Goal: Information Seeking & Learning: Learn about a topic

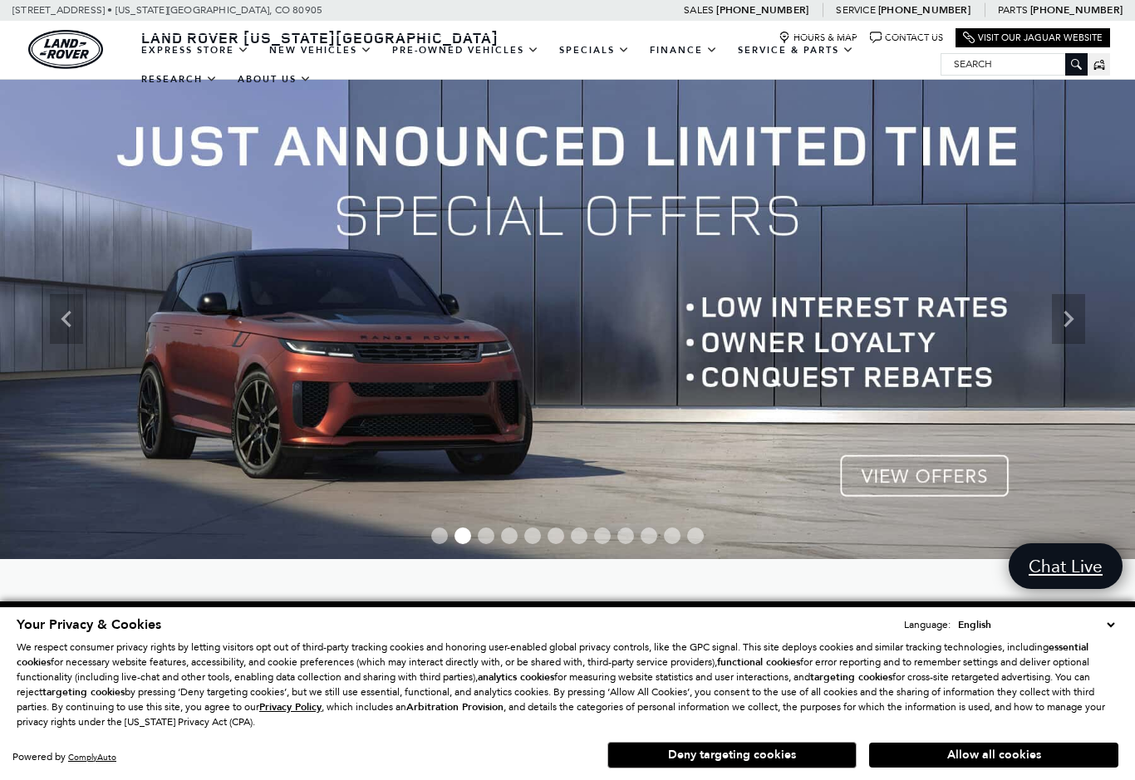
click at [0, 0] on link "View Certified Pre-Owned" at bounding box center [0, 0] width 0 height 0
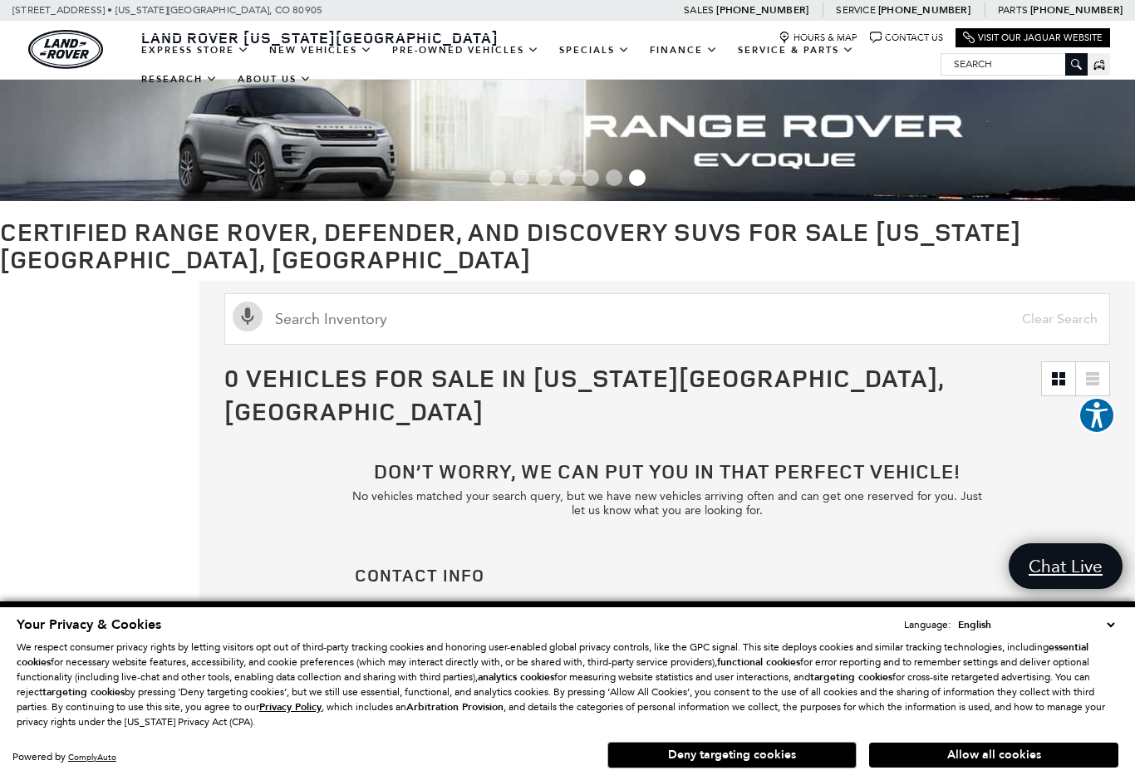
click at [0, 0] on link "Range Rover Sport" at bounding box center [0, 0] width 0 height 0
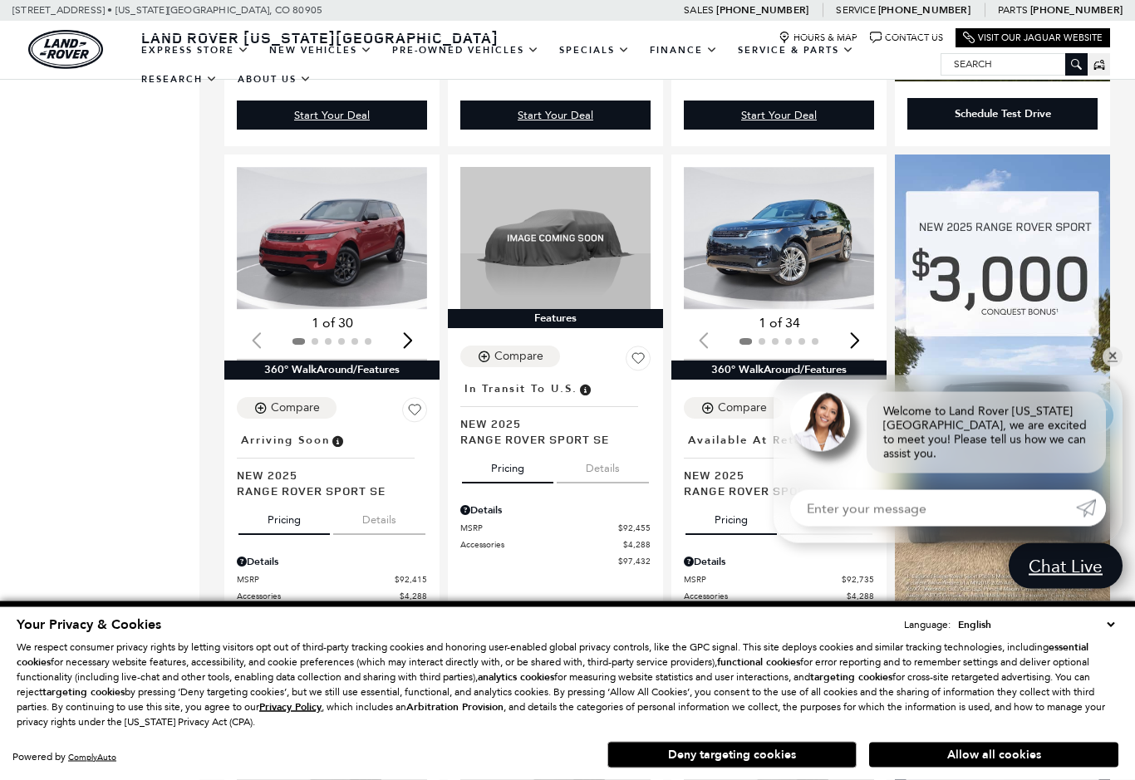
scroll to position [861, 0]
click at [326, 219] on img "1 / 2" at bounding box center [332, 238] width 190 height 143
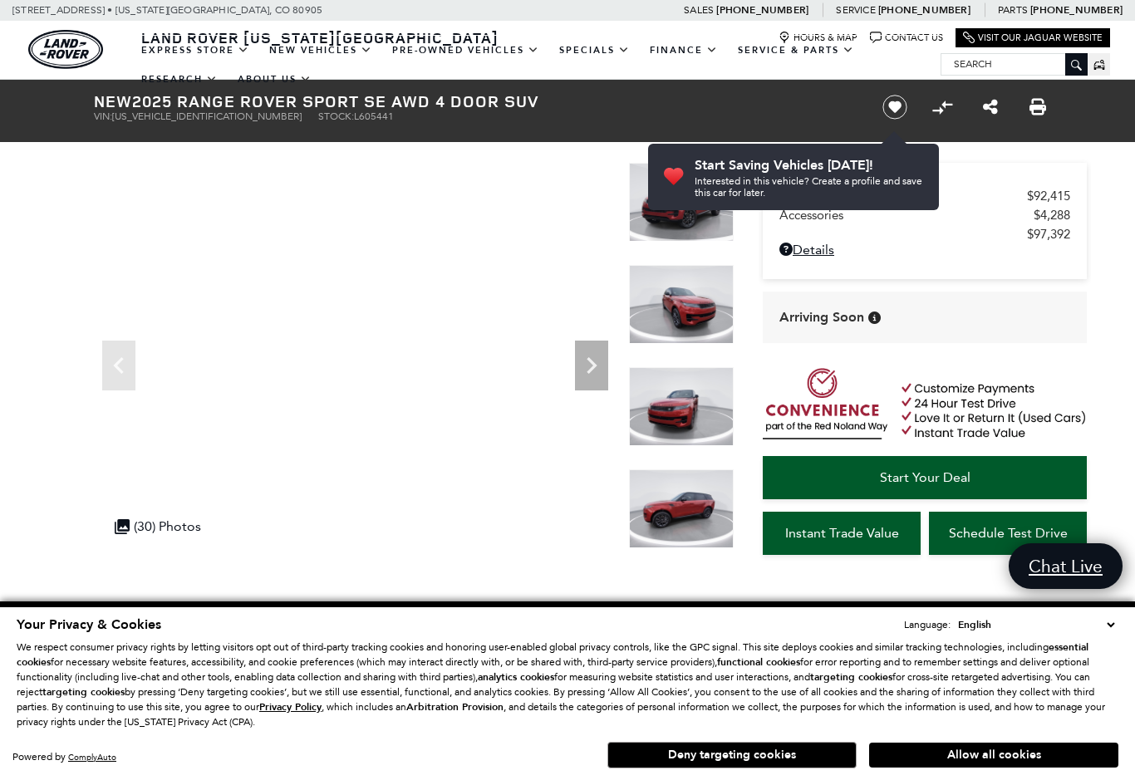
click at [589, 362] on icon "Next" at bounding box center [591, 365] width 33 height 33
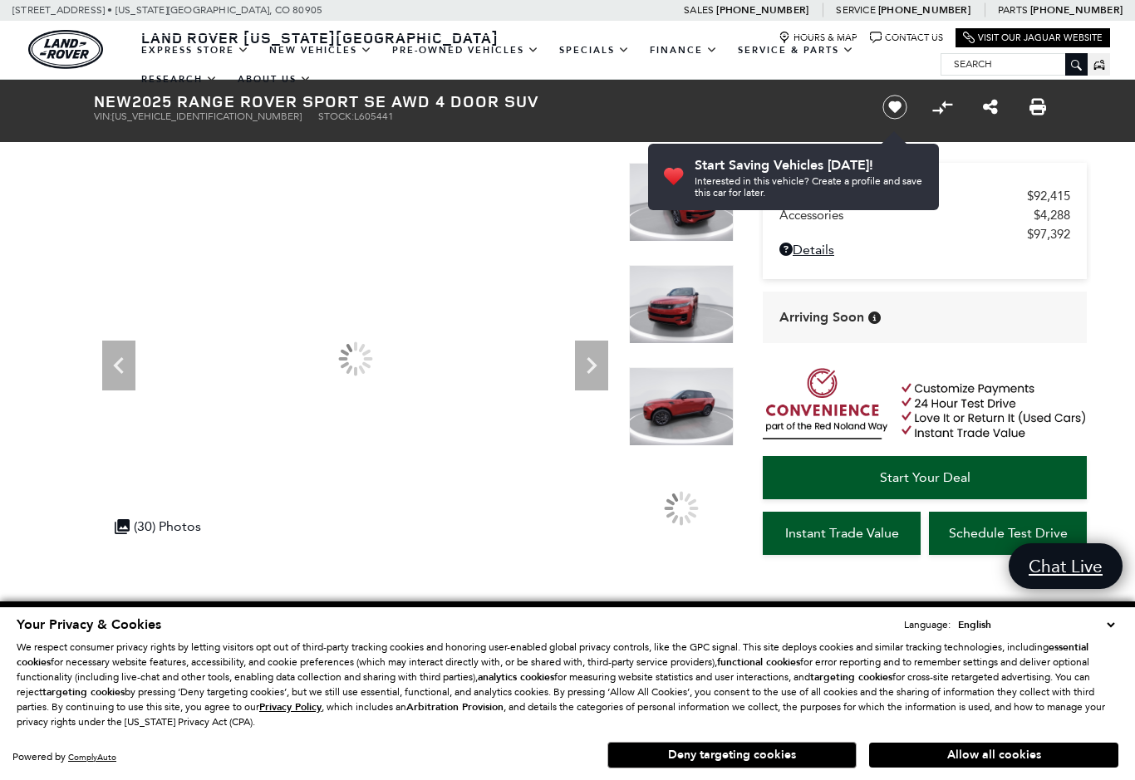
click at [590, 371] on icon "Next" at bounding box center [592, 365] width 10 height 17
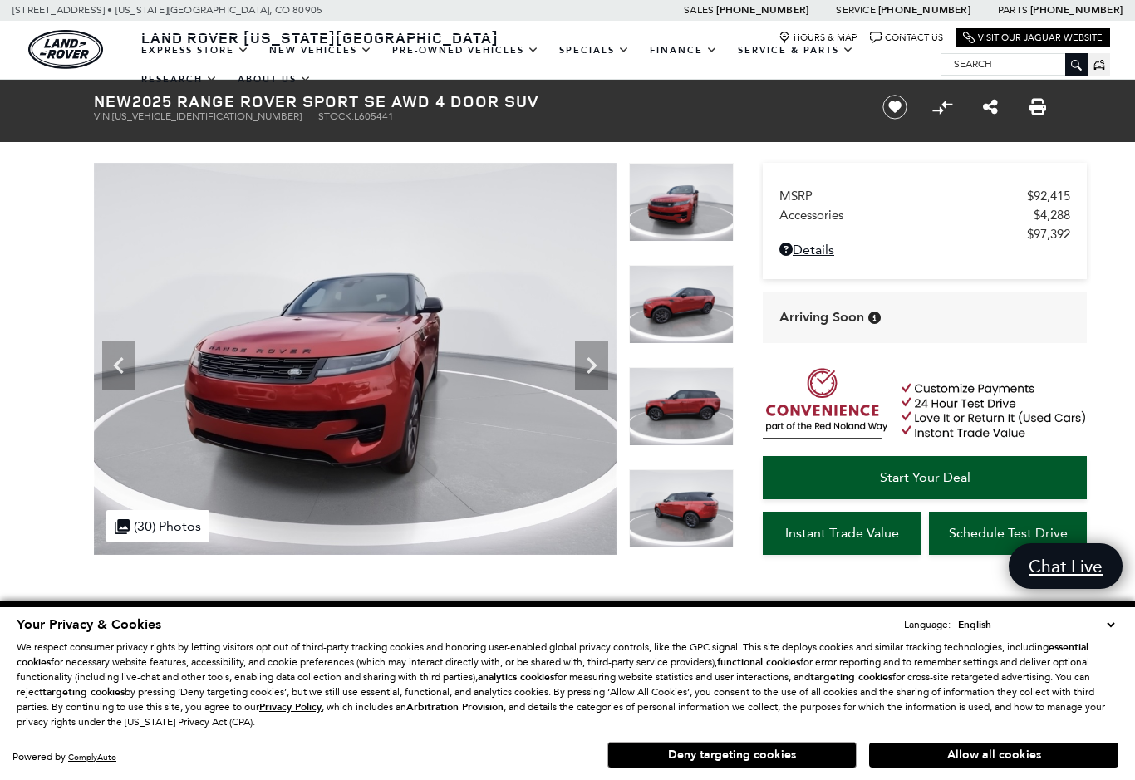
click at [597, 366] on icon "Next" at bounding box center [591, 365] width 33 height 33
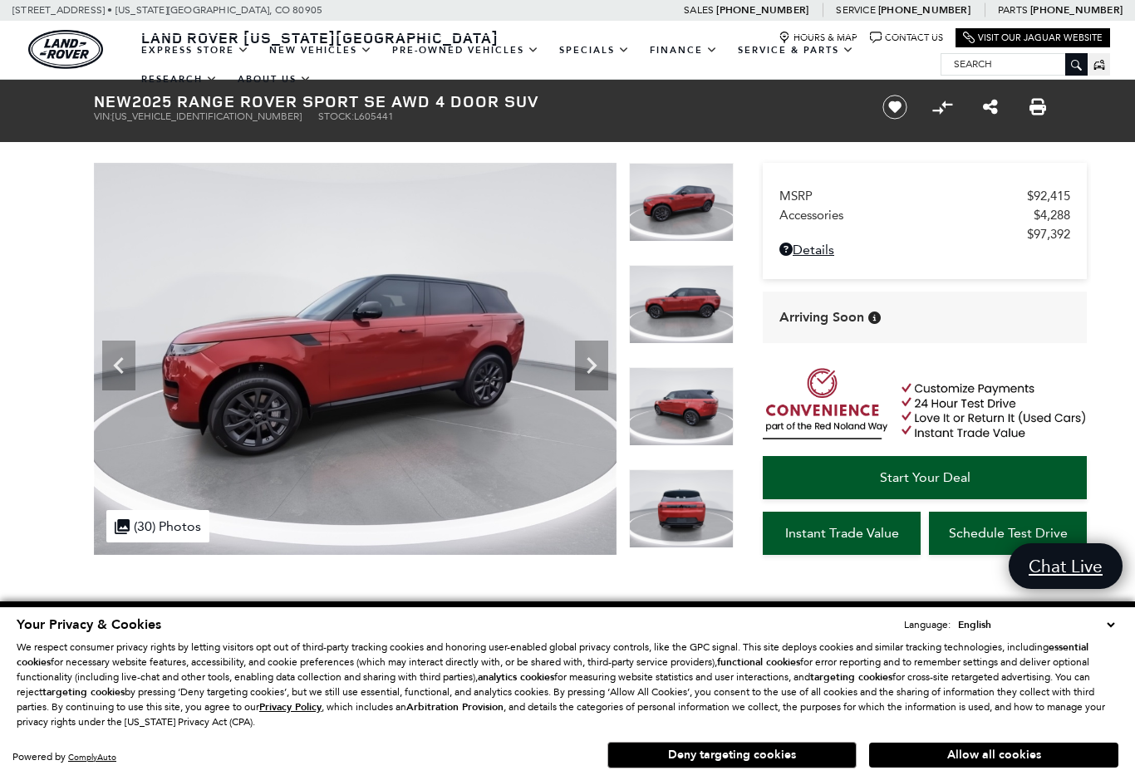
click at [596, 369] on icon "Next" at bounding box center [591, 365] width 33 height 33
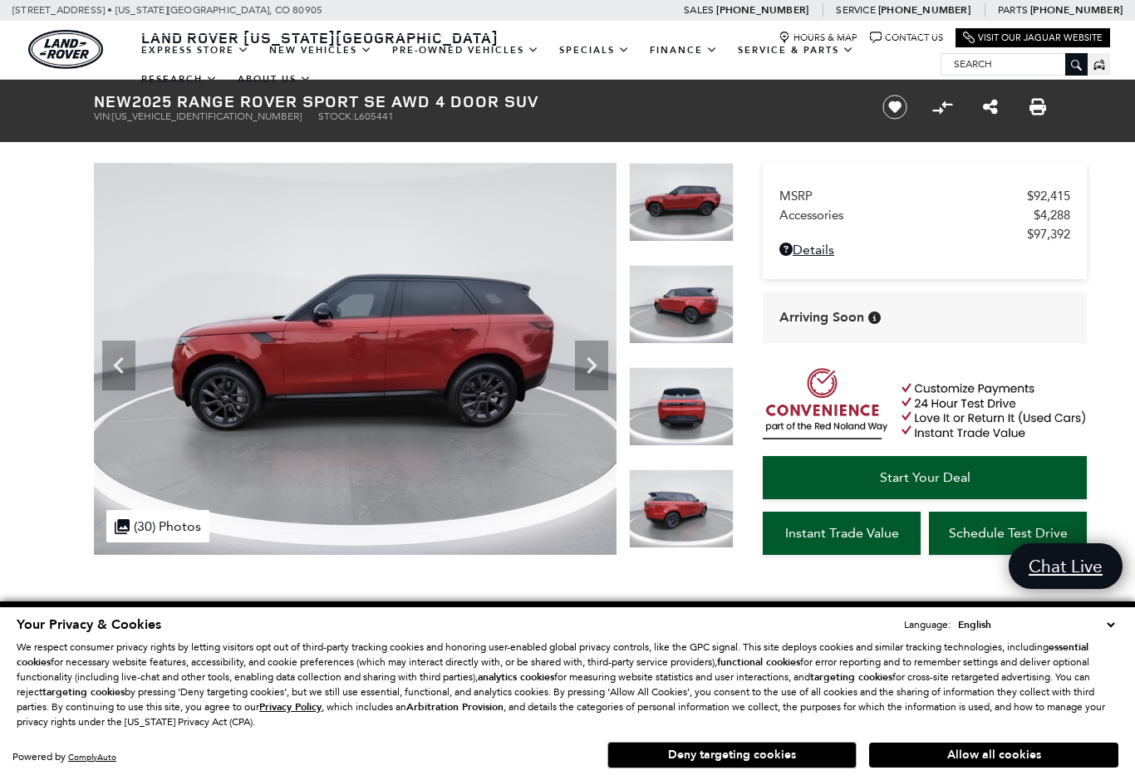
click at [592, 369] on icon "Next" at bounding box center [592, 365] width 10 height 17
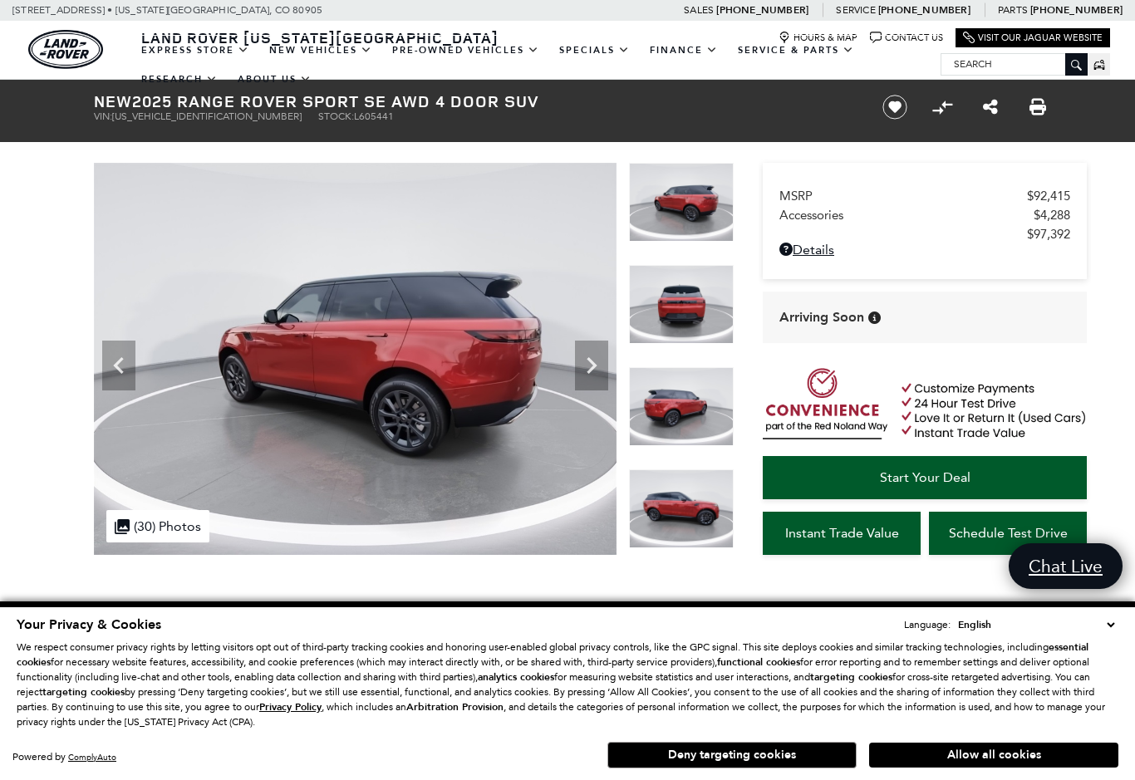
click at [593, 370] on icon "Next" at bounding box center [591, 365] width 33 height 33
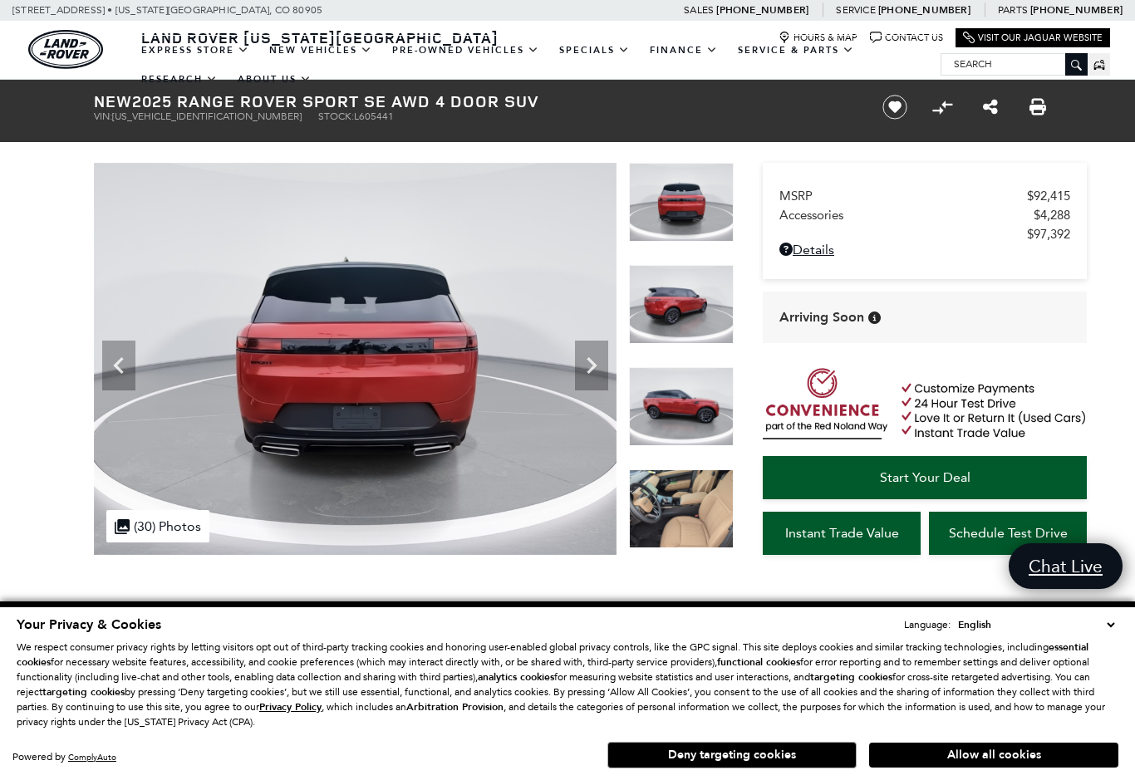
click at [598, 369] on icon "Next" at bounding box center [591, 365] width 33 height 33
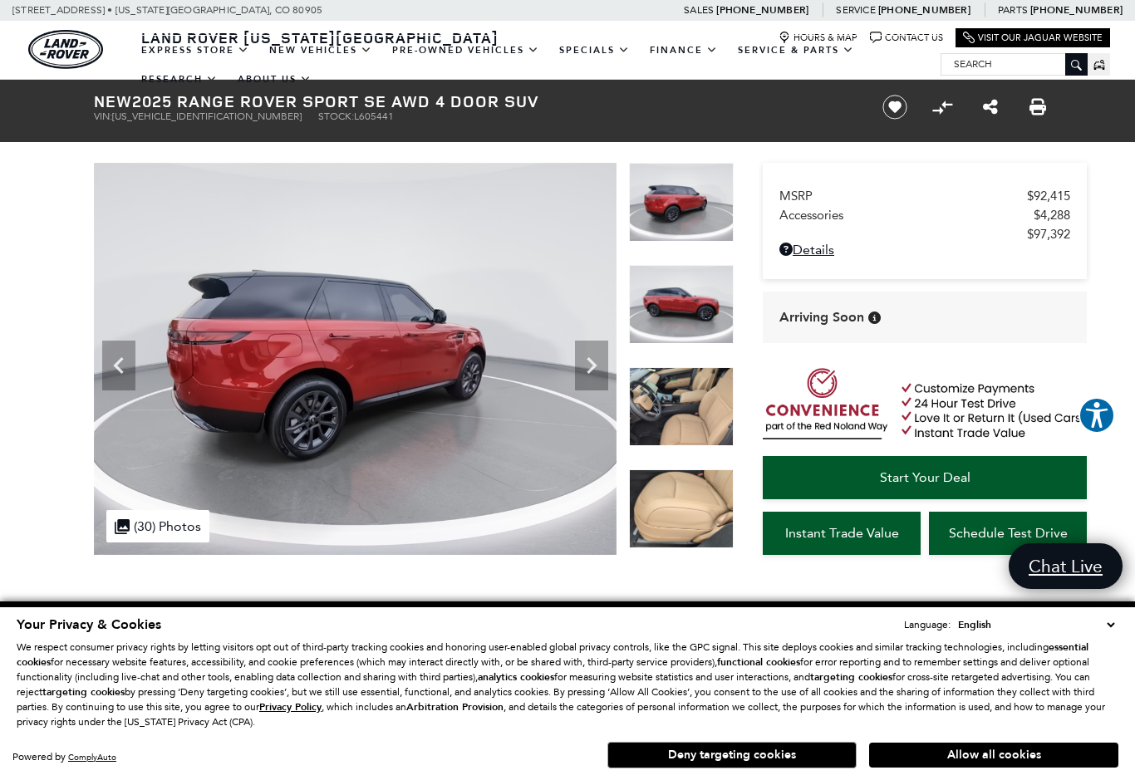
click at [596, 375] on icon "Next" at bounding box center [591, 365] width 33 height 33
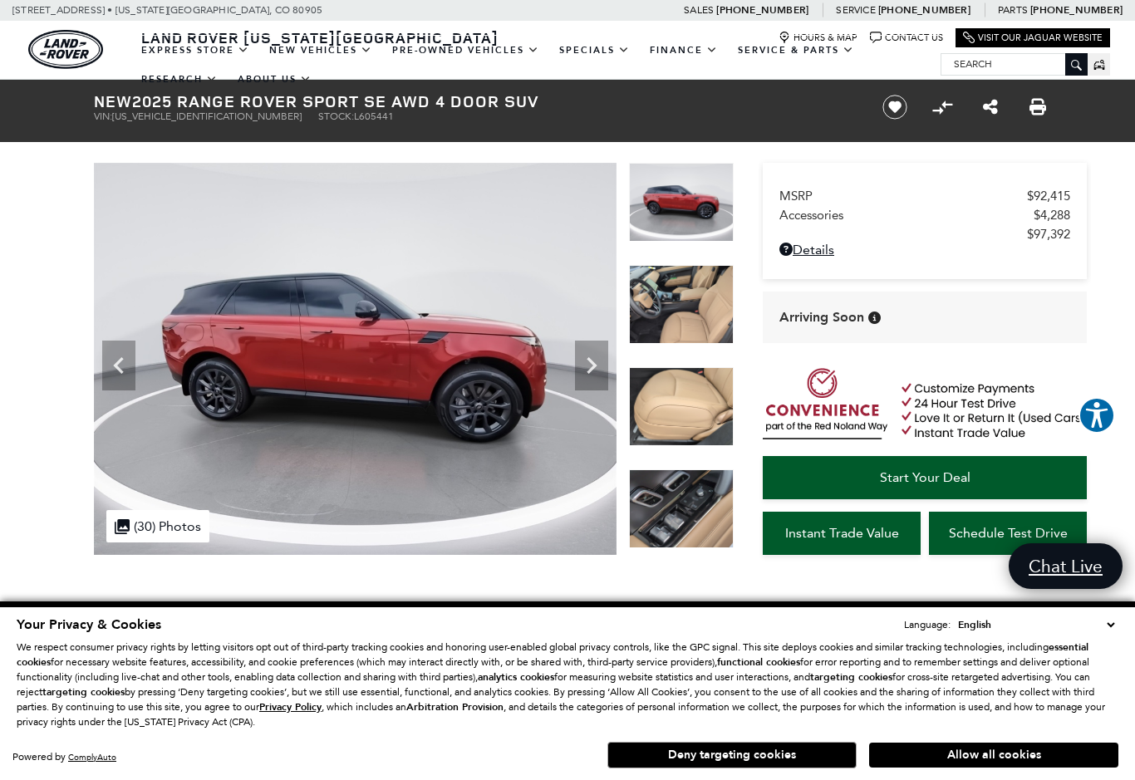
click at [596, 372] on icon "Next" at bounding box center [591, 365] width 33 height 33
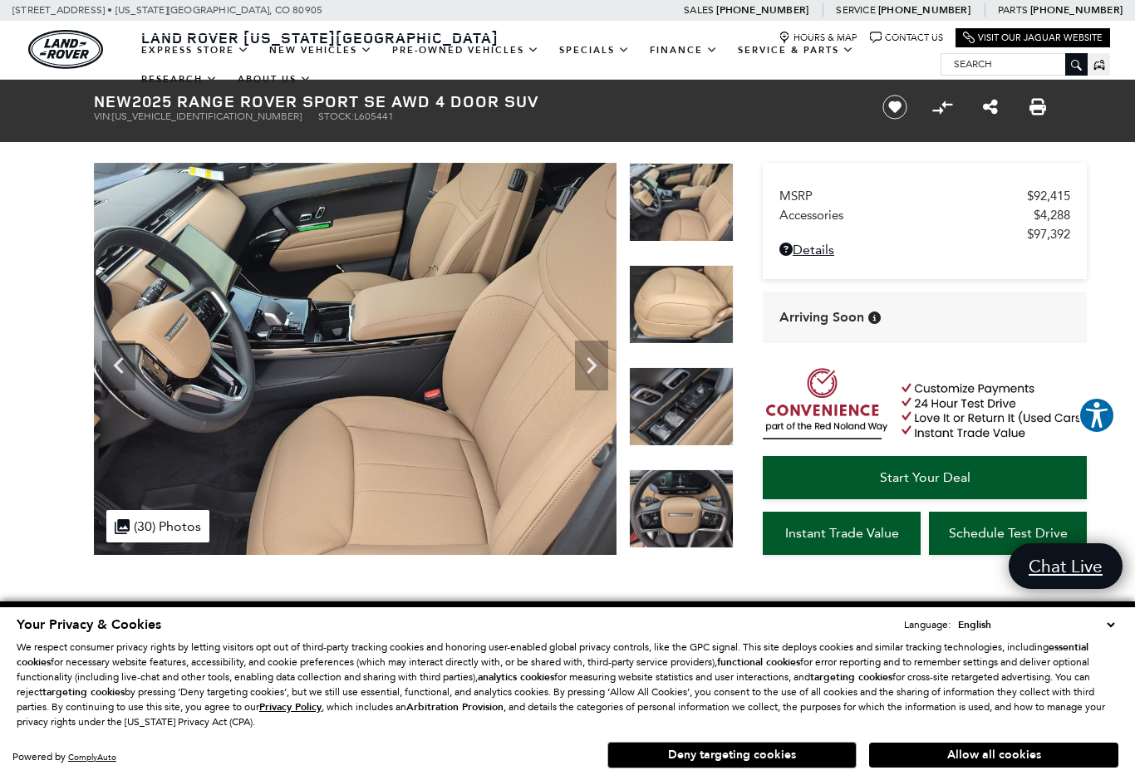
click at [593, 374] on icon "Next" at bounding box center [591, 365] width 33 height 33
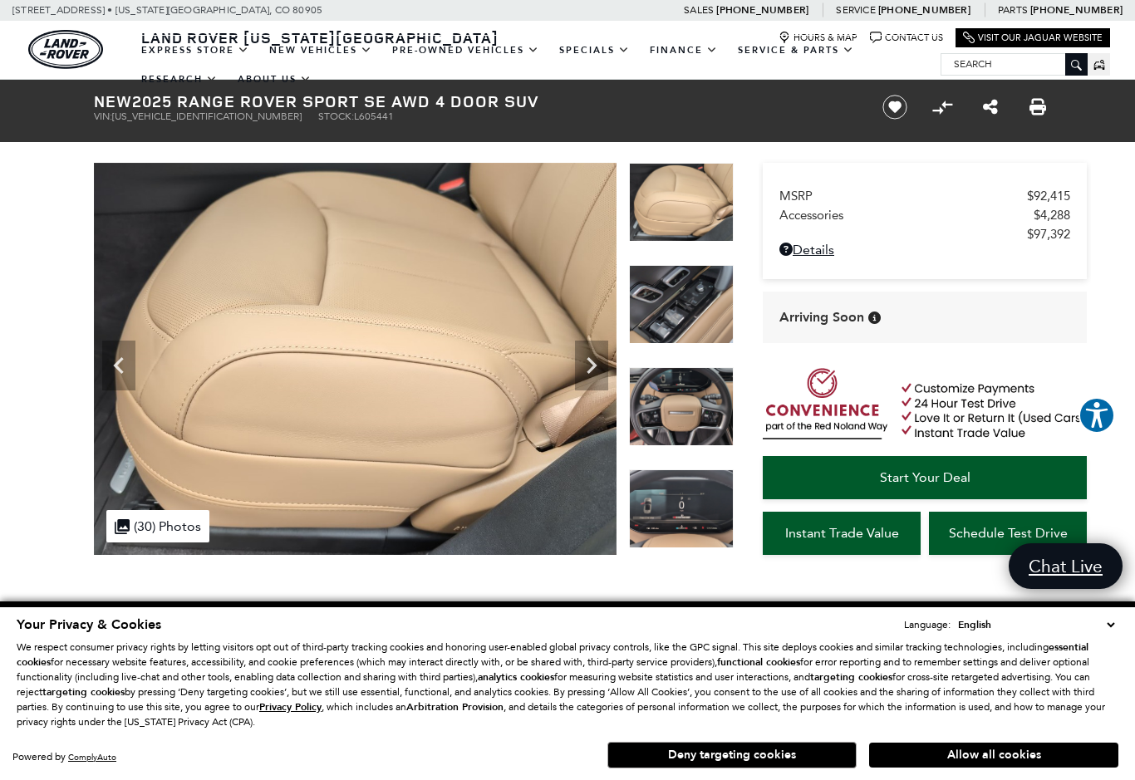
click at [592, 371] on icon "Next" at bounding box center [592, 365] width 10 height 17
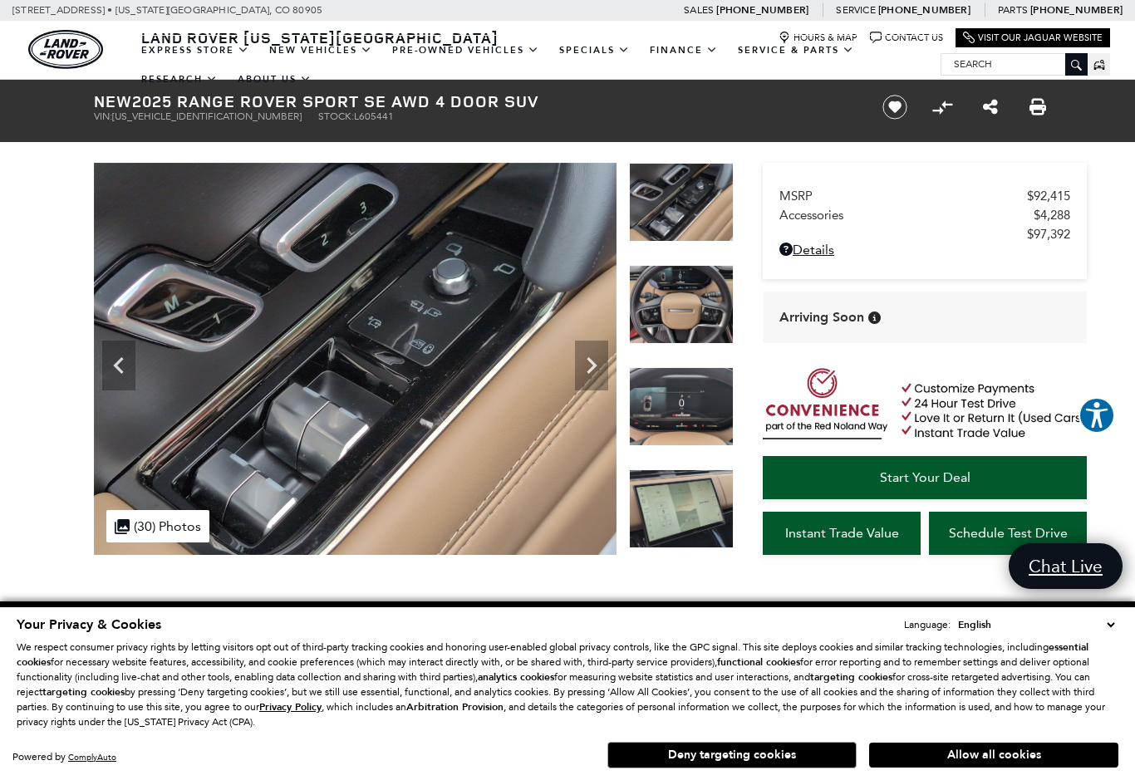
click at [596, 370] on icon "Next" at bounding box center [591, 365] width 33 height 33
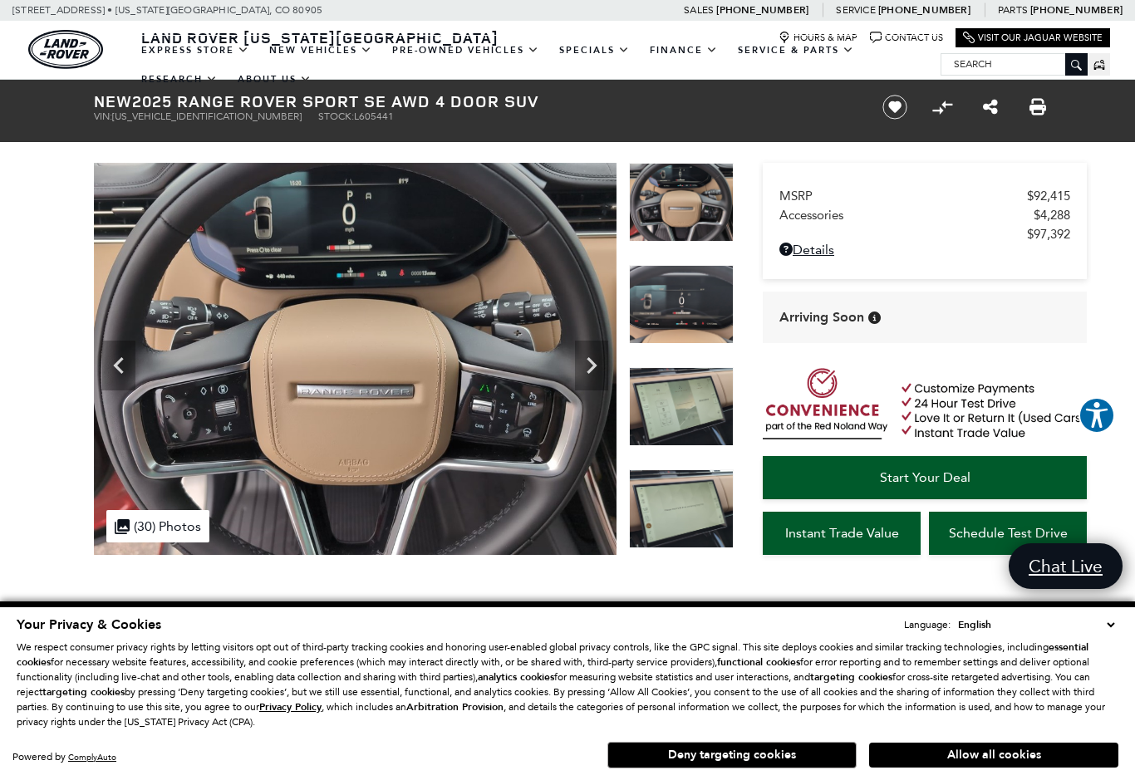
click at [594, 361] on icon "Next" at bounding box center [591, 365] width 33 height 33
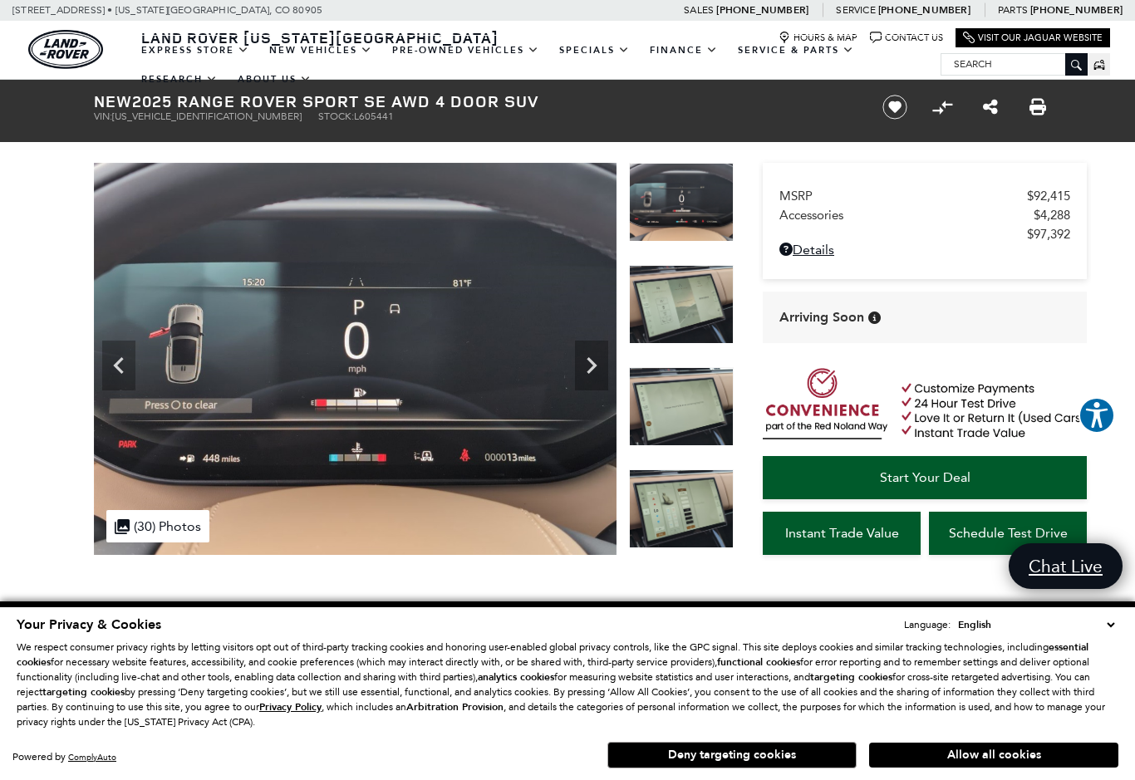
click at [596, 374] on icon "Next" at bounding box center [591, 365] width 33 height 33
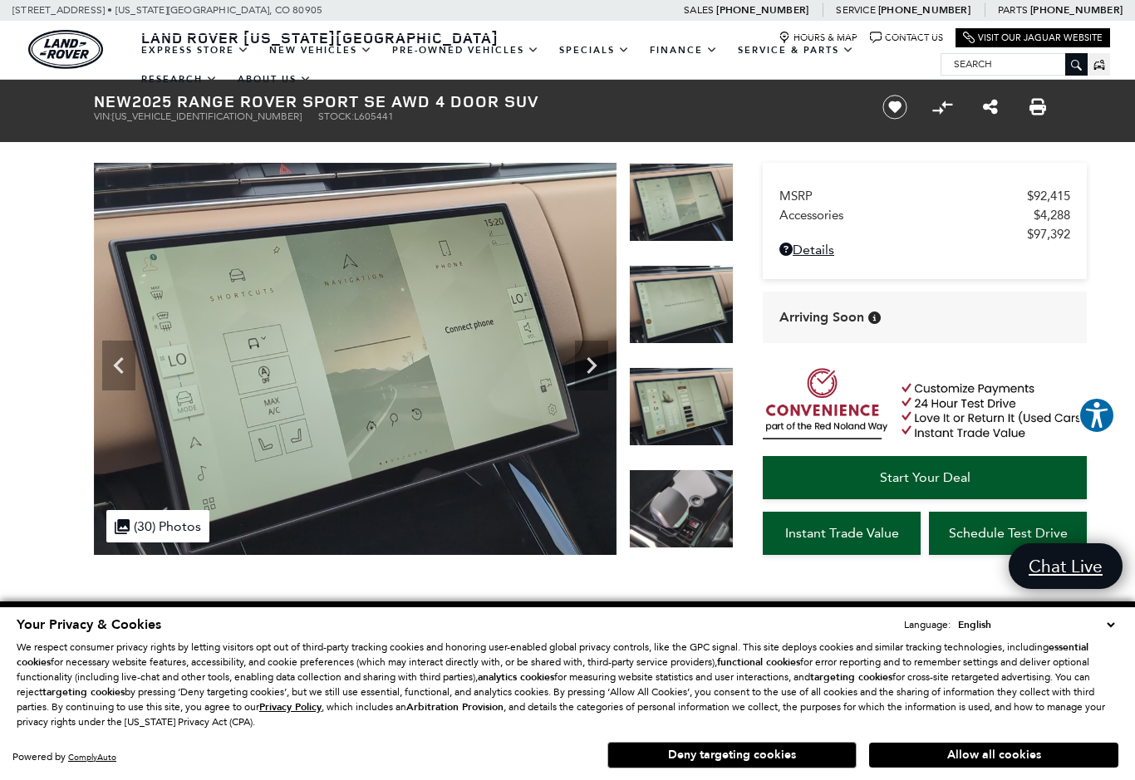
click at [592, 368] on icon "Next" at bounding box center [592, 365] width 10 height 17
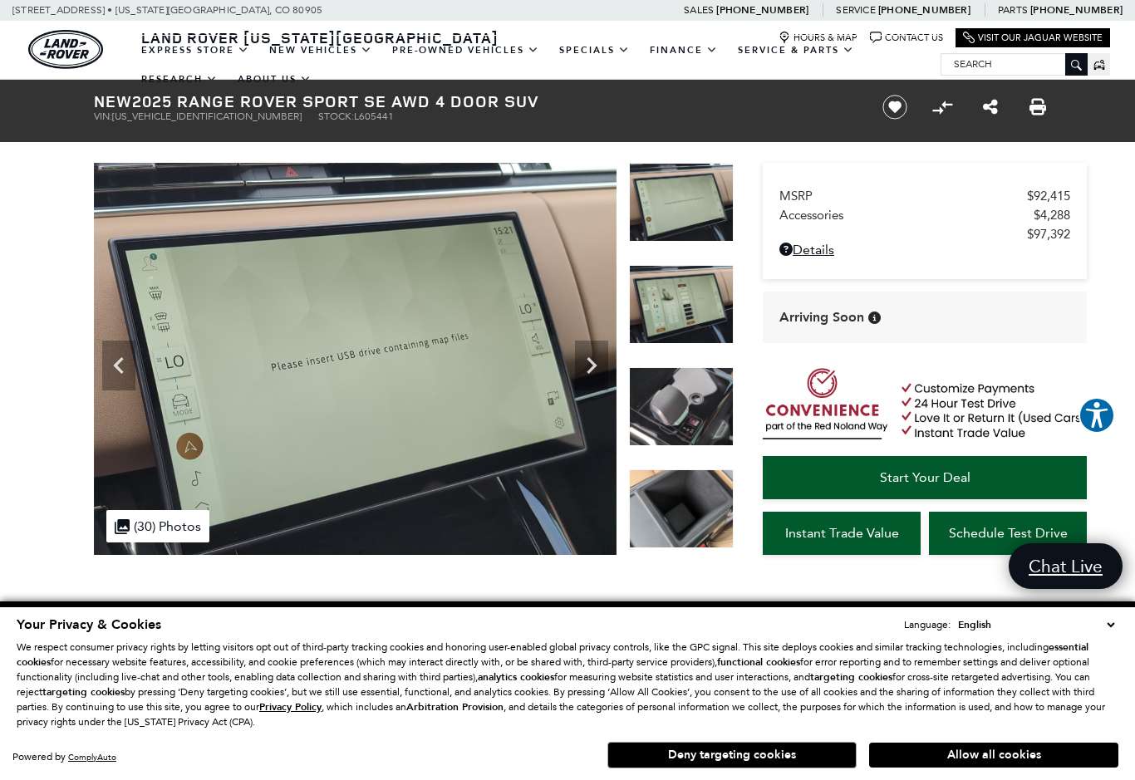
click at [587, 375] on icon "Next" at bounding box center [591, 365] width 33 height 33
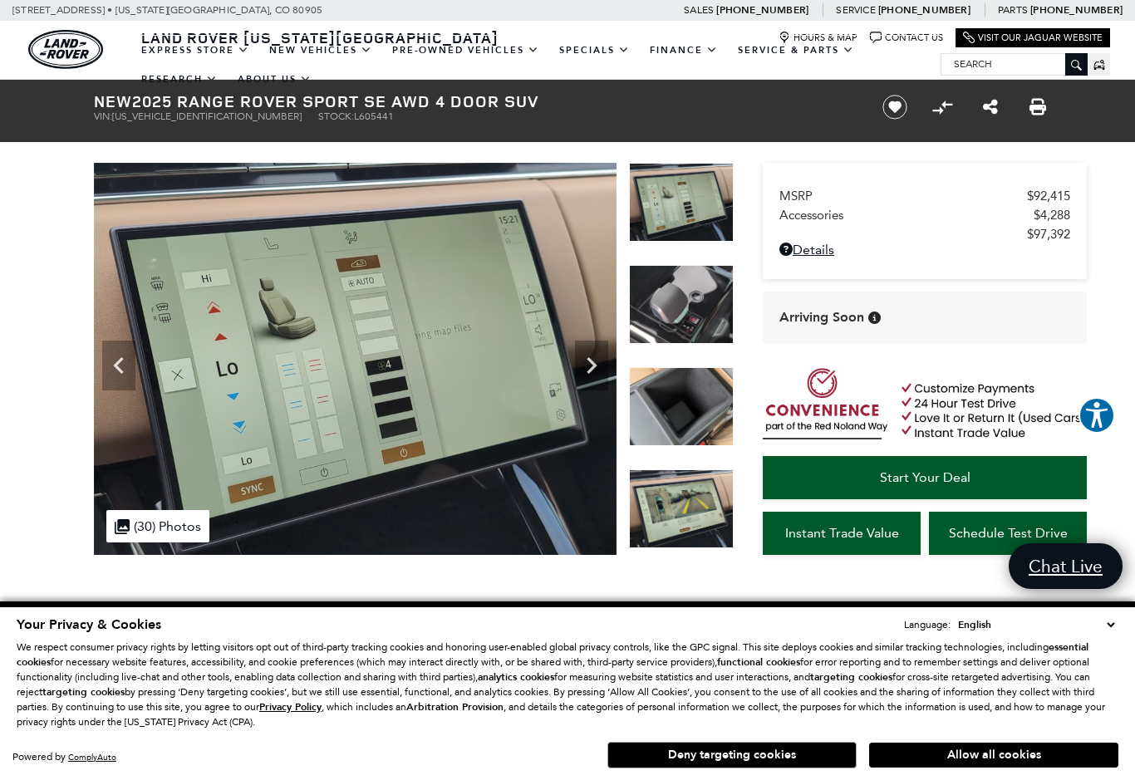
click at [594, 378] on icon "Next" at bounding box center [591, 365] width 33 height 33
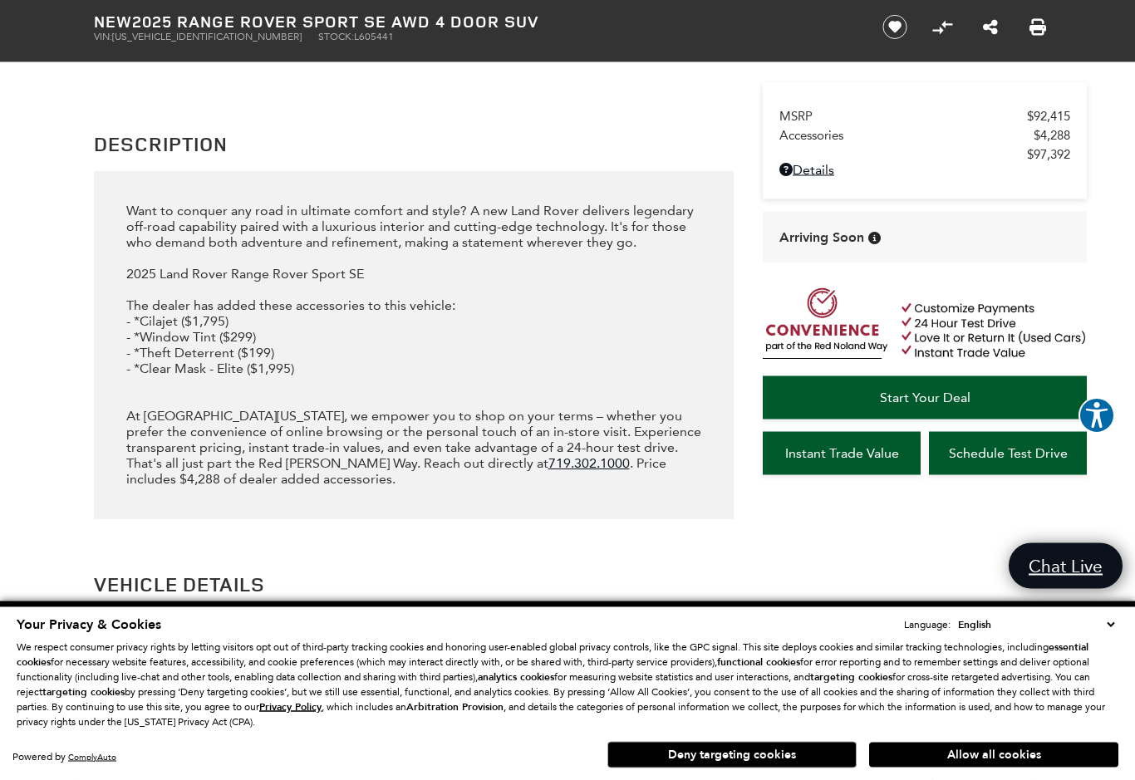
scroll to position [1989, 0]
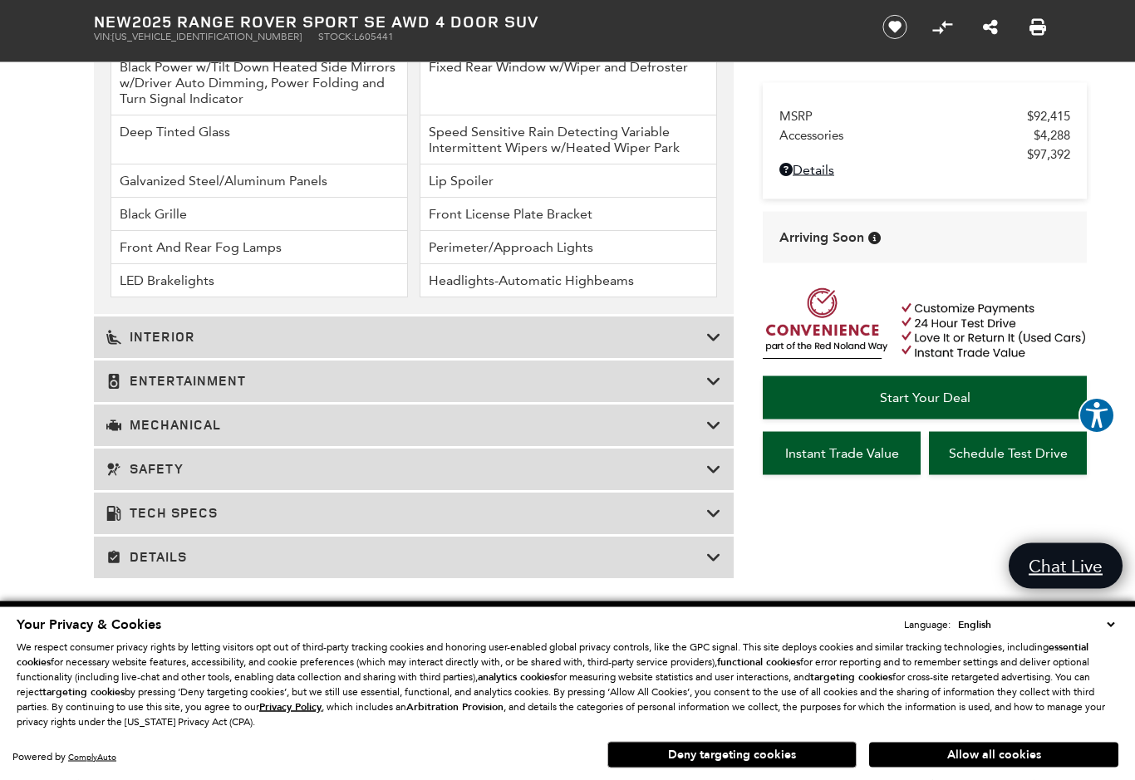
click at [404, 359] on div "Interior" at bounding box center [414, 338] width 640 height 42
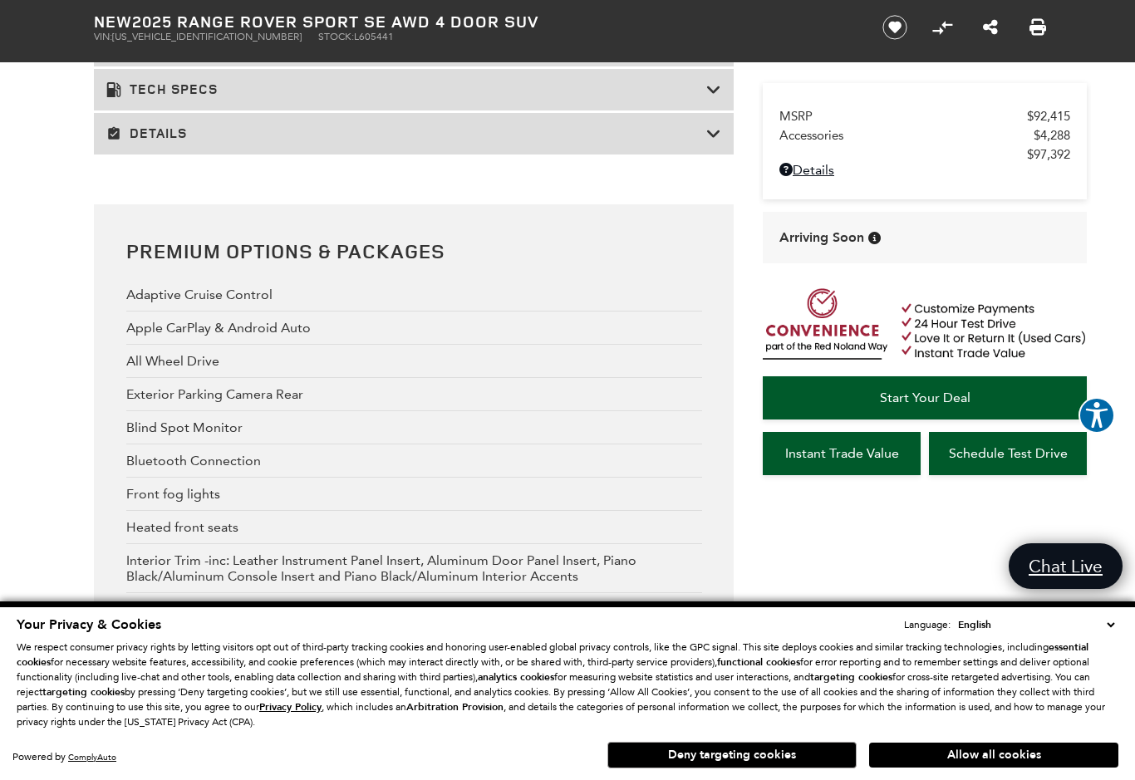
scroll to position [3143, 0]
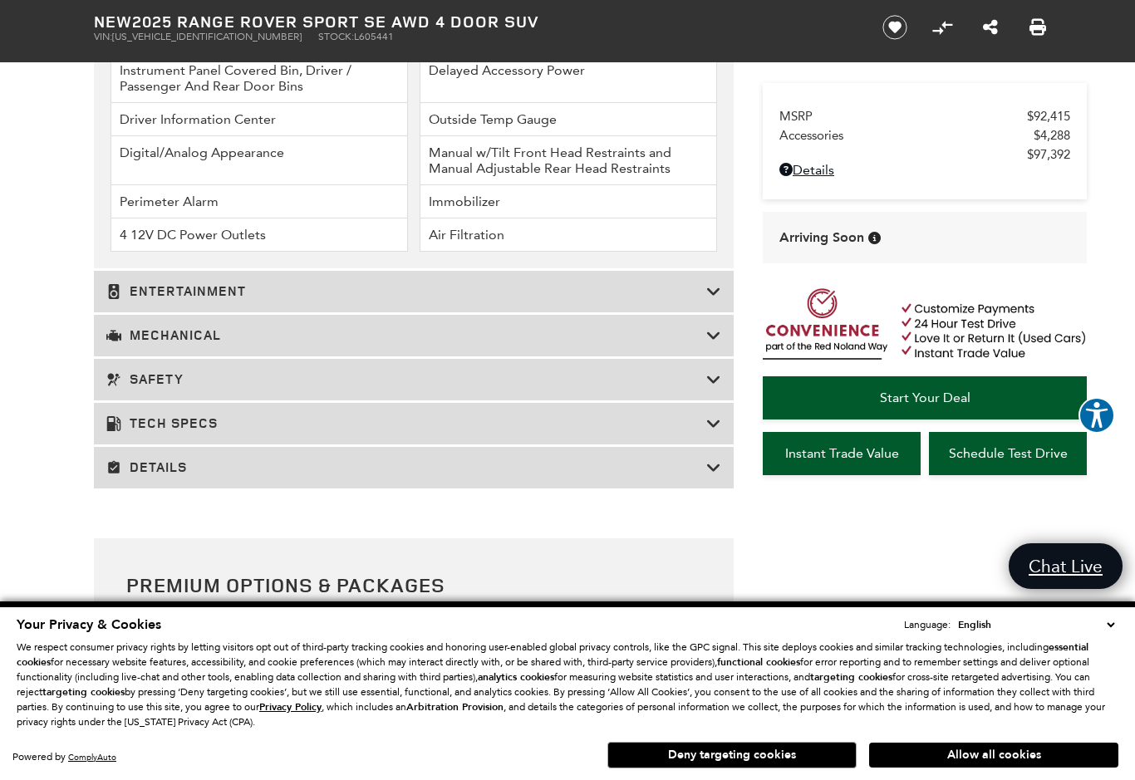
click at [395, 300] on h3 "Entertainment" at bounding box center [406, 291] width 600 height 17
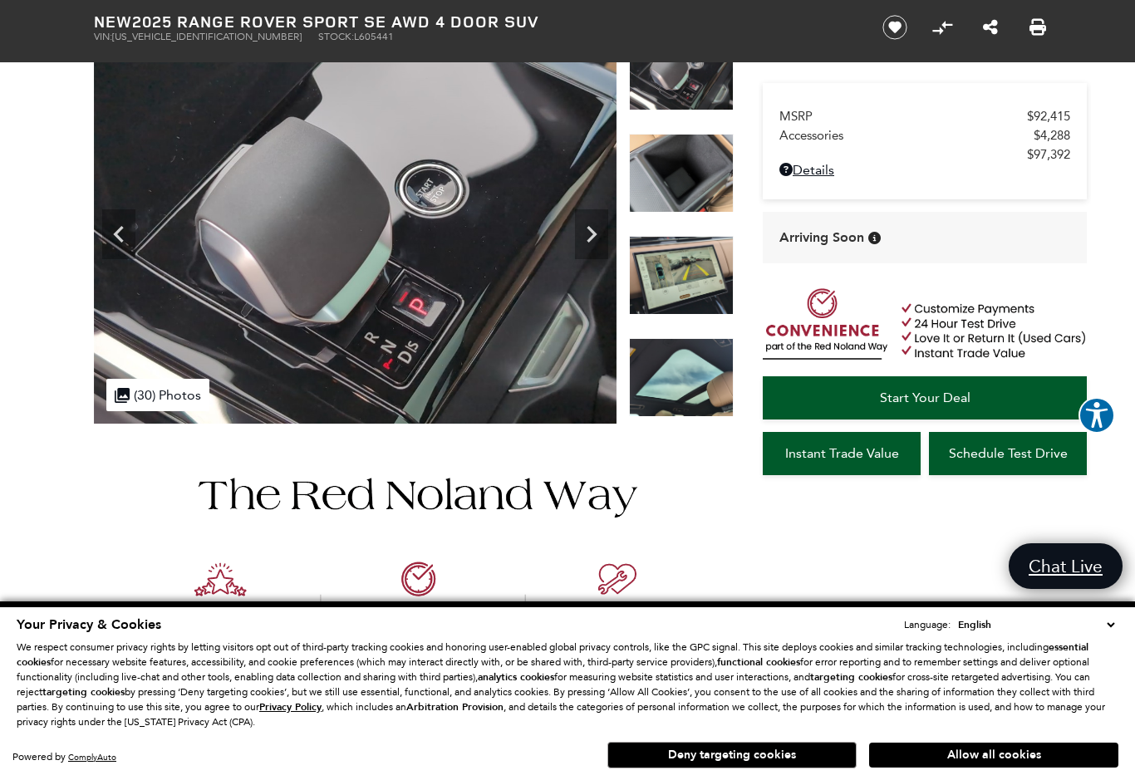
scroll to position [0, 0]
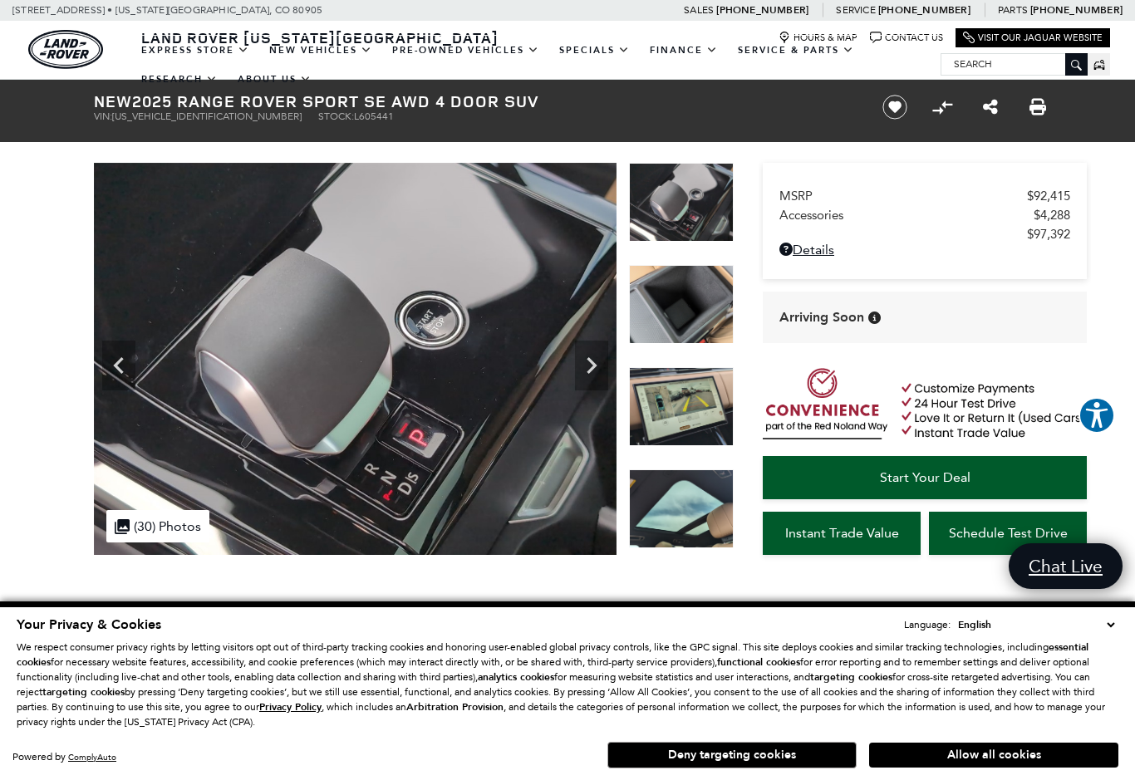
click at [593, 368] on icon "Next" at bounding box center [592, 365] width 10 height 17
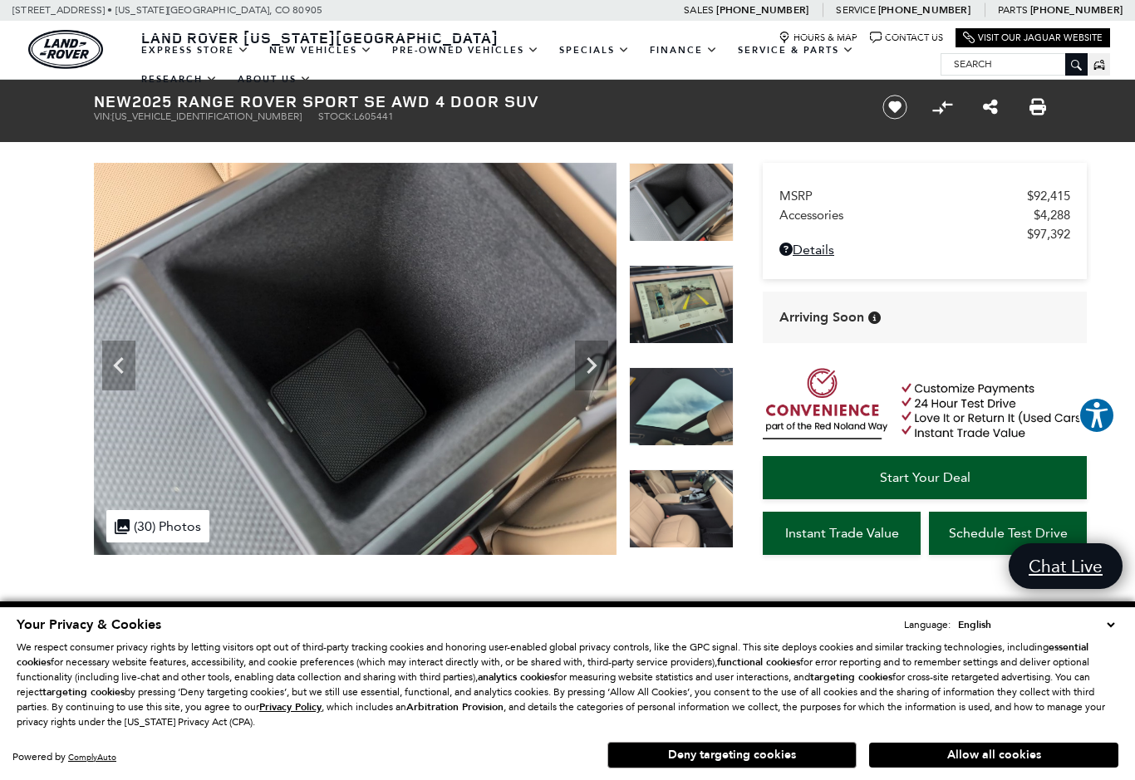
click at [590, 376] on icon "Next" at bounding box center [591, 365] width 33 height 33
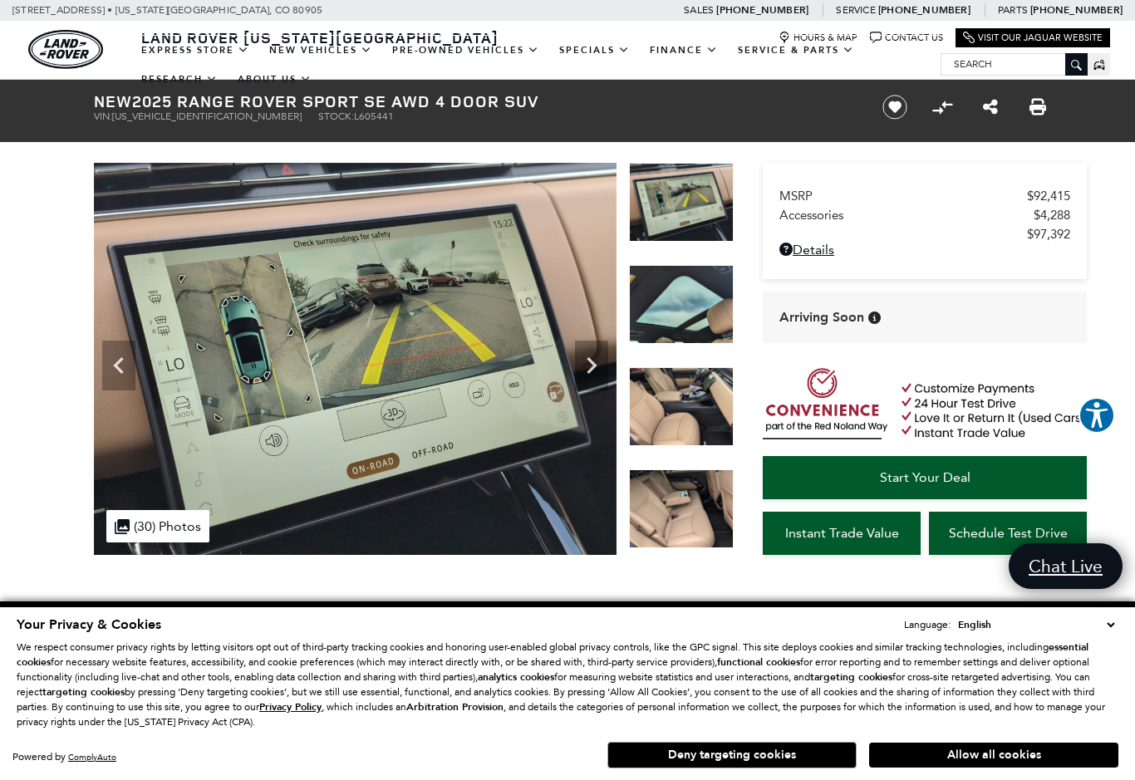
click at [600, 367] on icon "Next" at bounding box center [591, 365] width 33 height 33
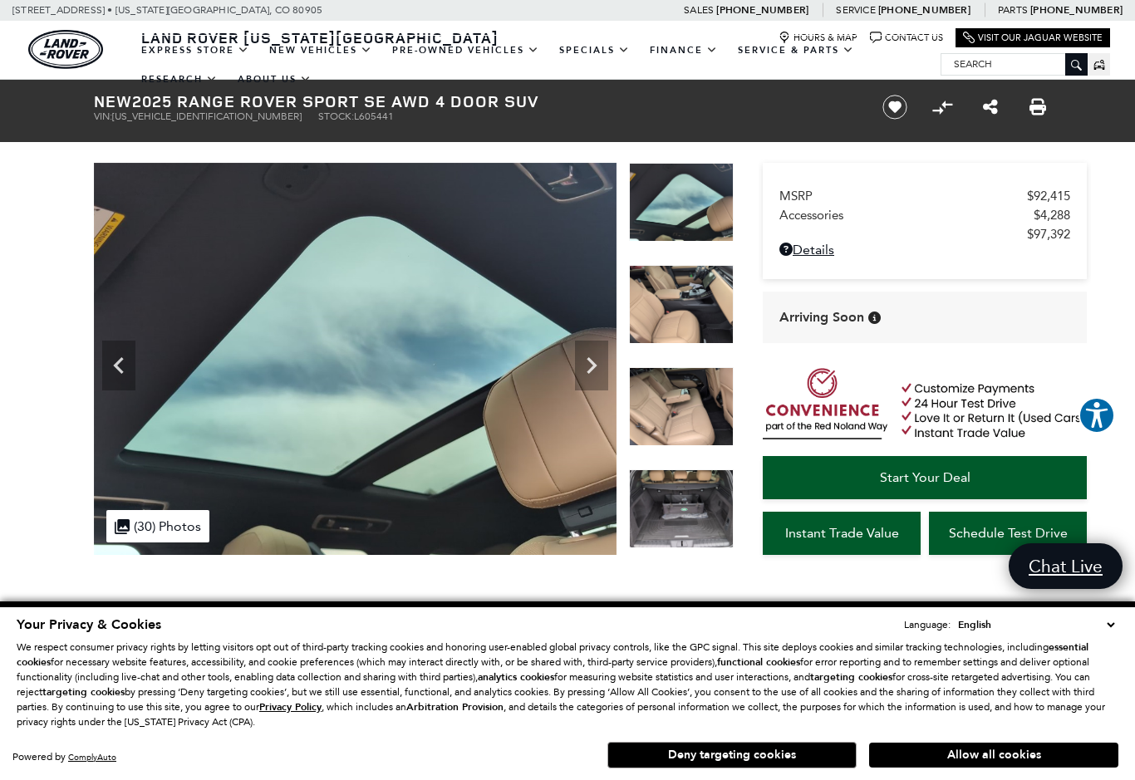
click at [594, 370] on icon "Next" at bounding box center [591, 365] width 33 height 33
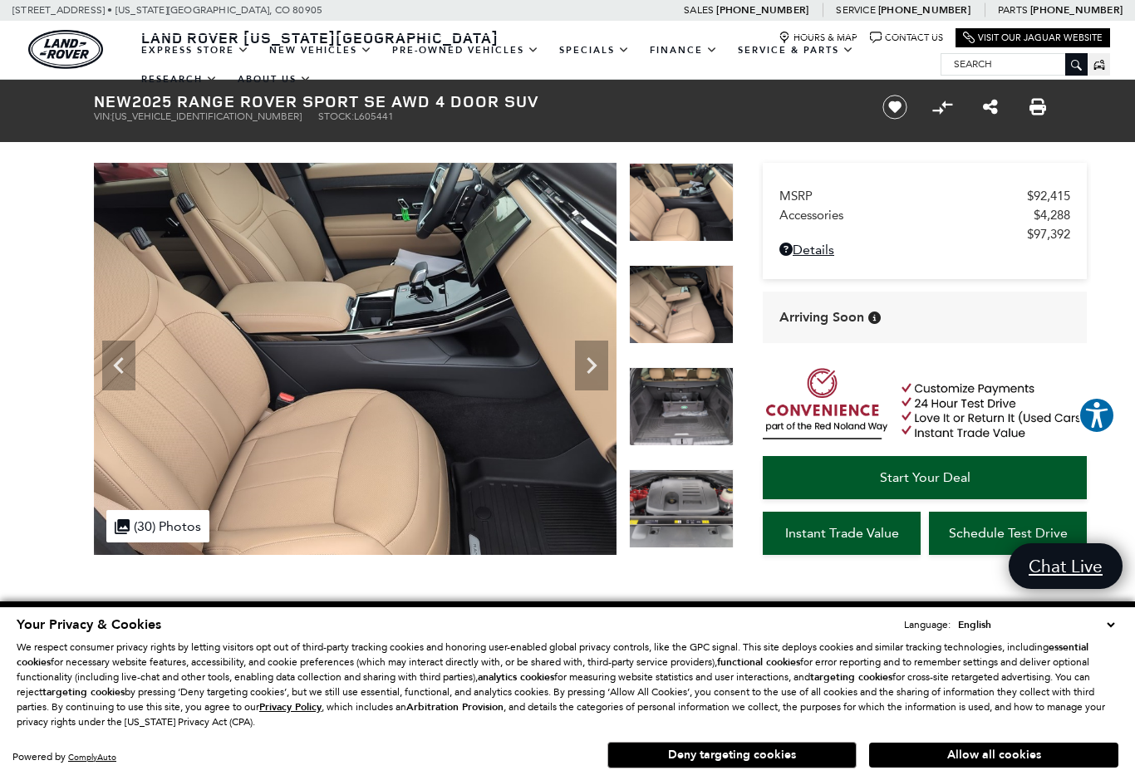
click at [600, 367] on icon "Next" at bounding box center [591, 365] width 33 height 33
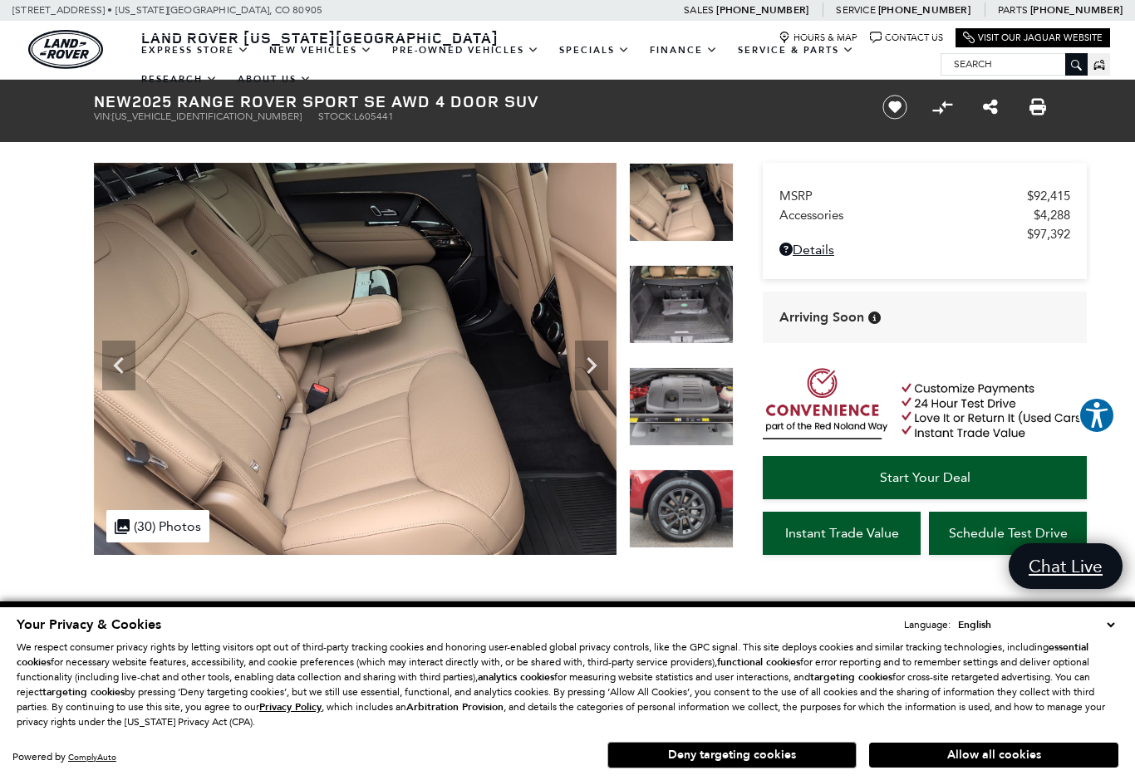
click at [600, 366] on icon "Next" at bounding box center [591, 365] width 33 height 33
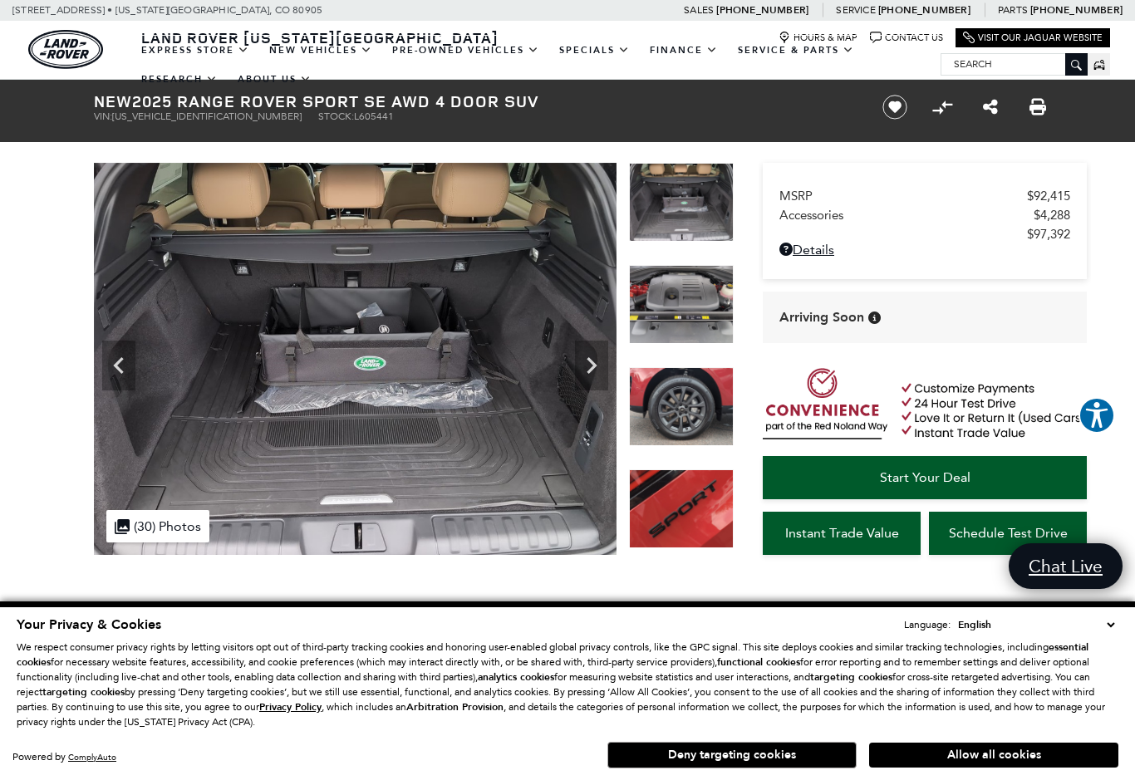
click at [600, 374] on icon "Next" at bounding box center [591, 365] width 33 height 33
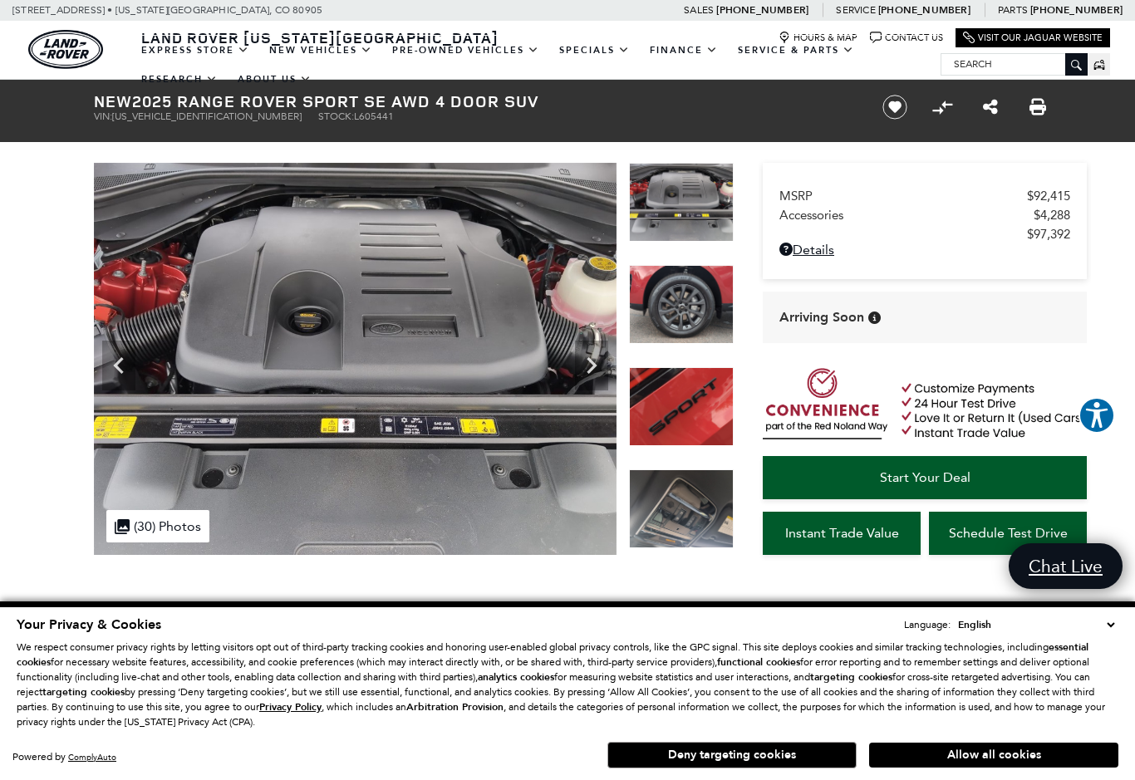
click at [96, 358] on img at bounding box center [355, 360] width 523 height 394
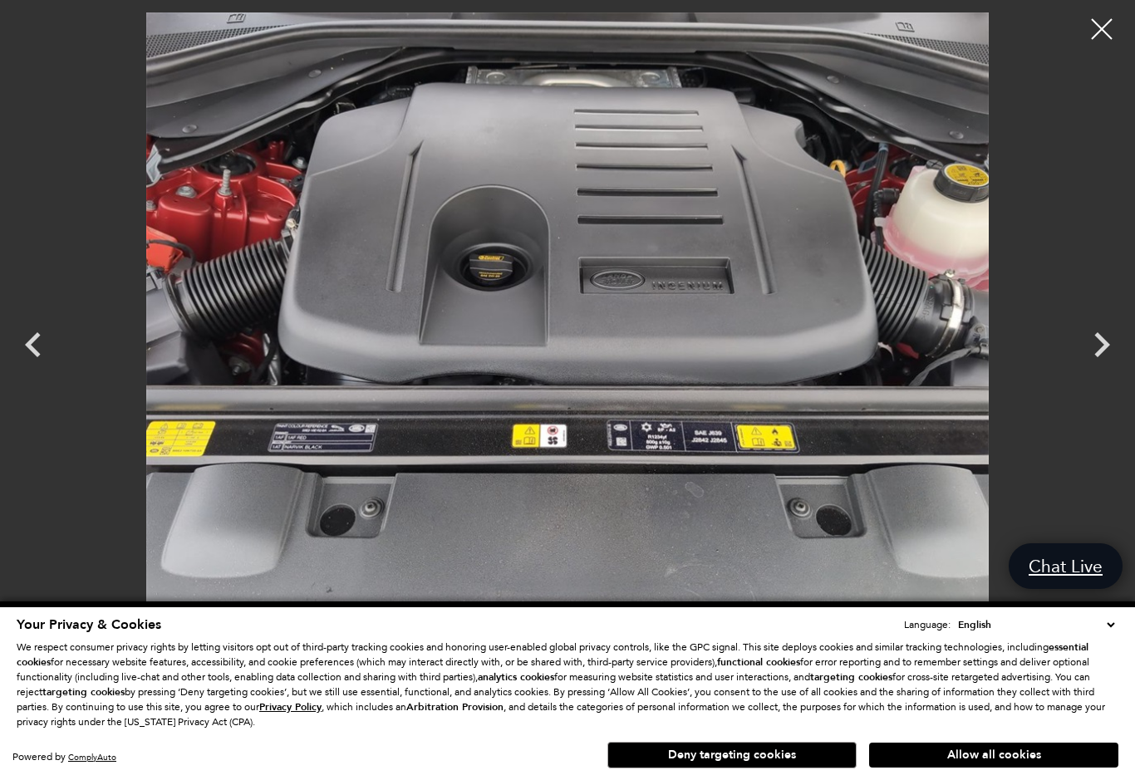
click at [38, 342] on icon "Previous" at bounding box center [33, 345] width 50 height 50
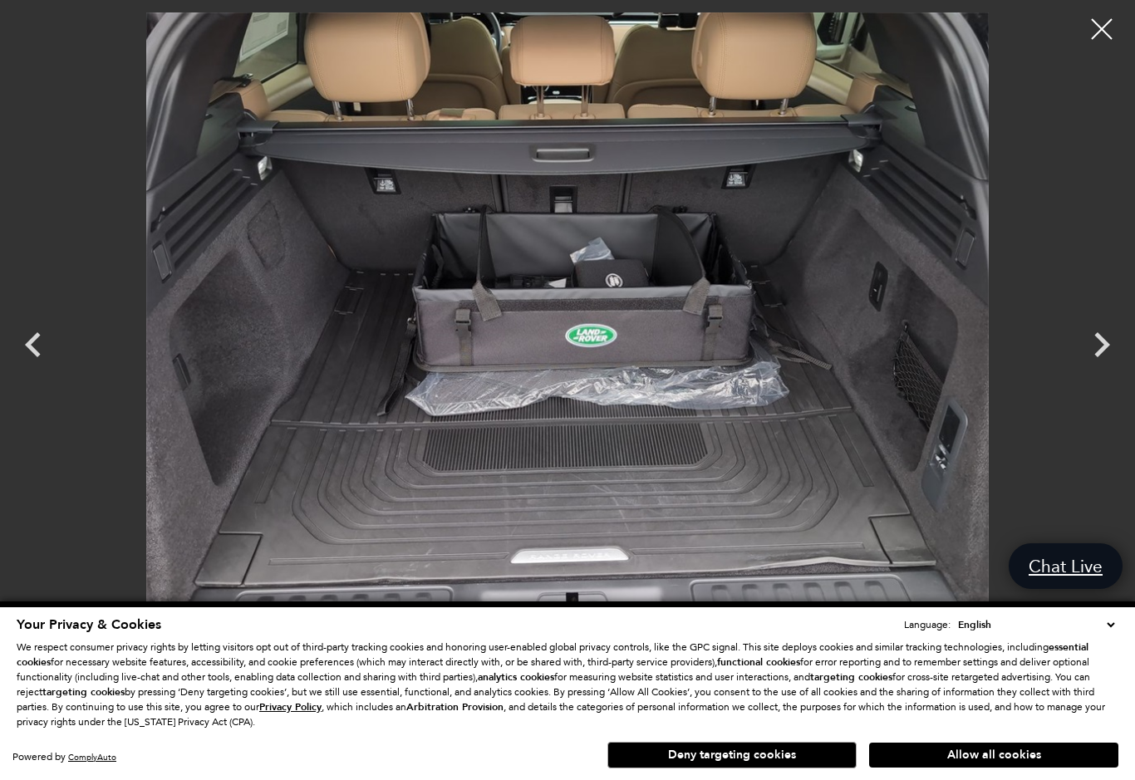
click at [1091, 356] on icon "Next" at bounding box center [1102, 345] width 50 height 50
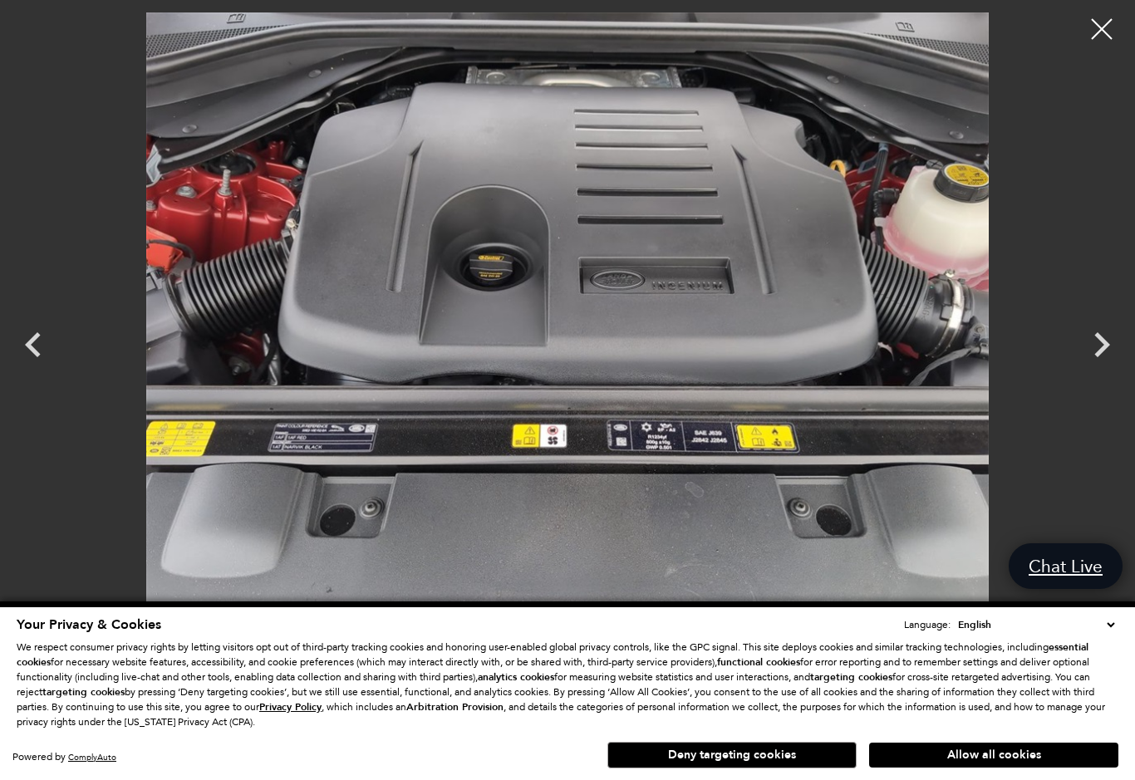
click at [1091, 361] on icon "Next" at bounding box center [1102, 345] width 50 height 50
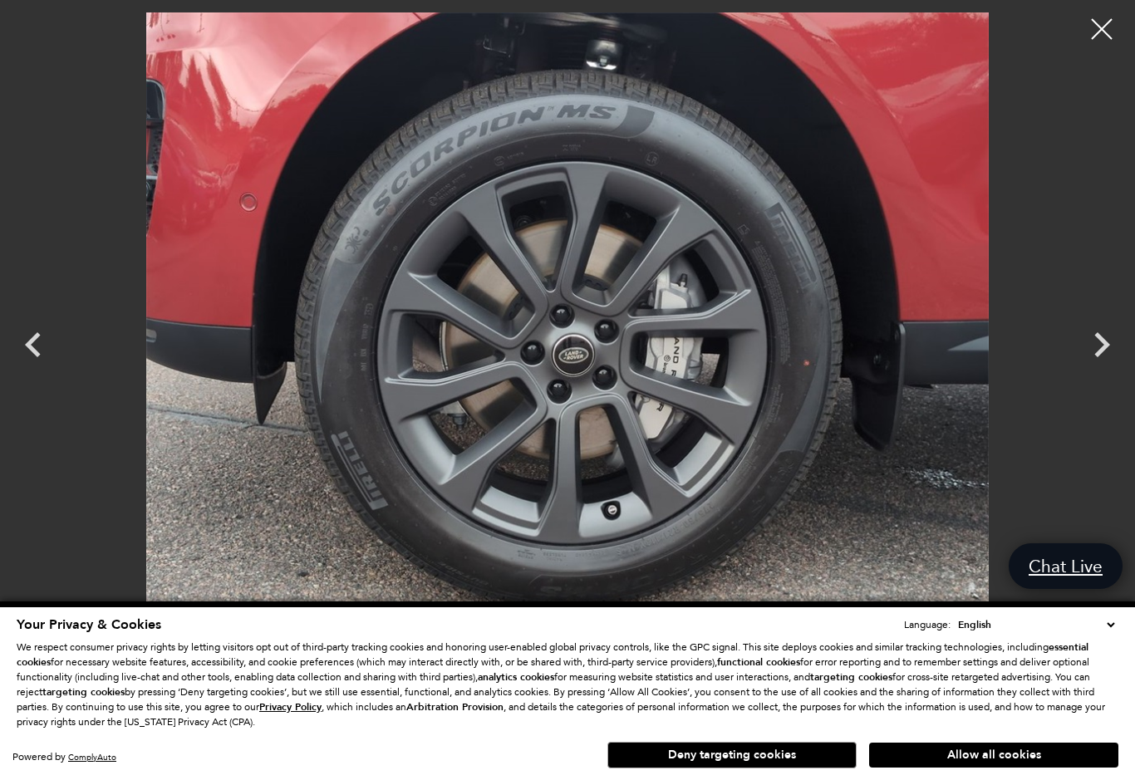
click at [1097, 346] on icon "Next" at bounding box center [1102, 345] width 50 height 50
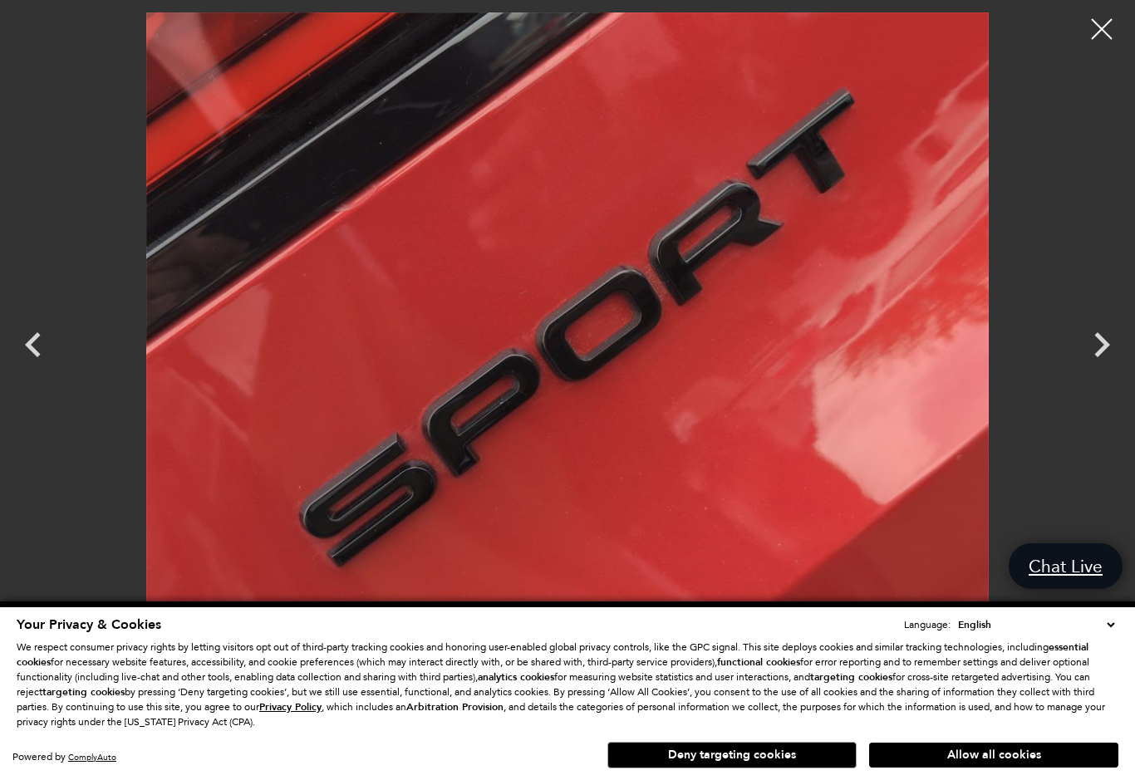
click at [1098, 347] on icon "Next" at bounding box center [1102, 345] width 50 height 50
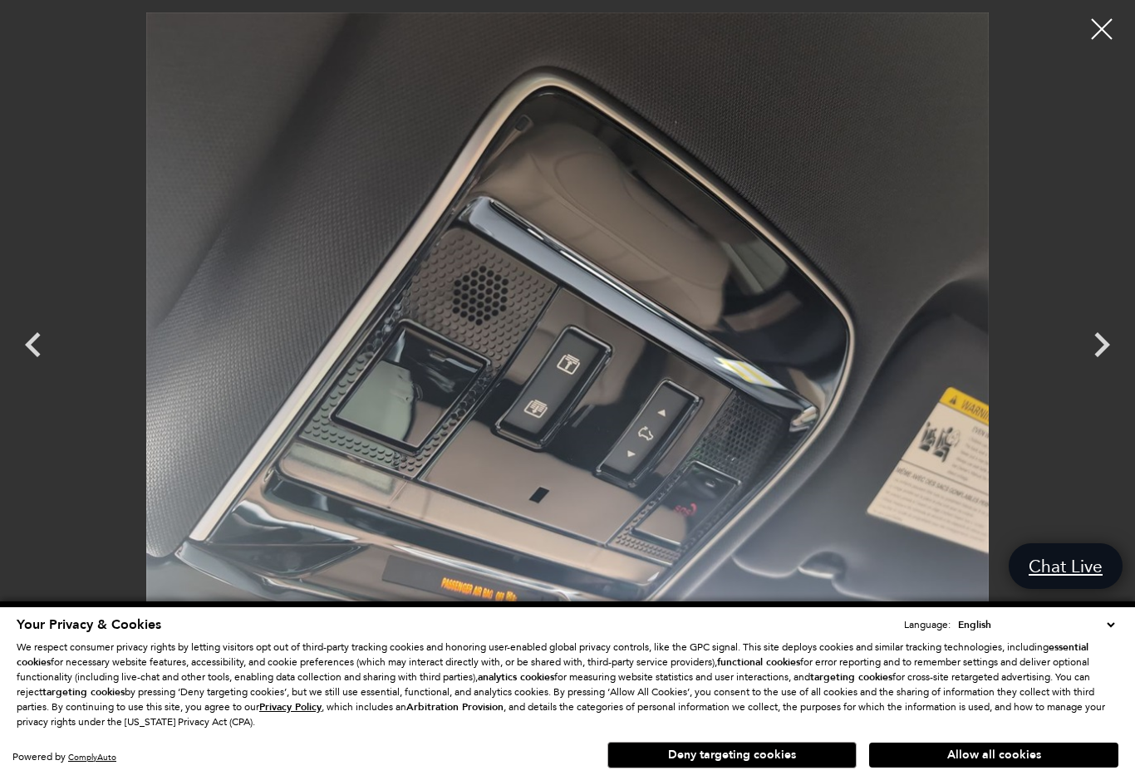
click at [1099, 354] on icon "Next" at bounding box center [1102, 344] width 16 height 25
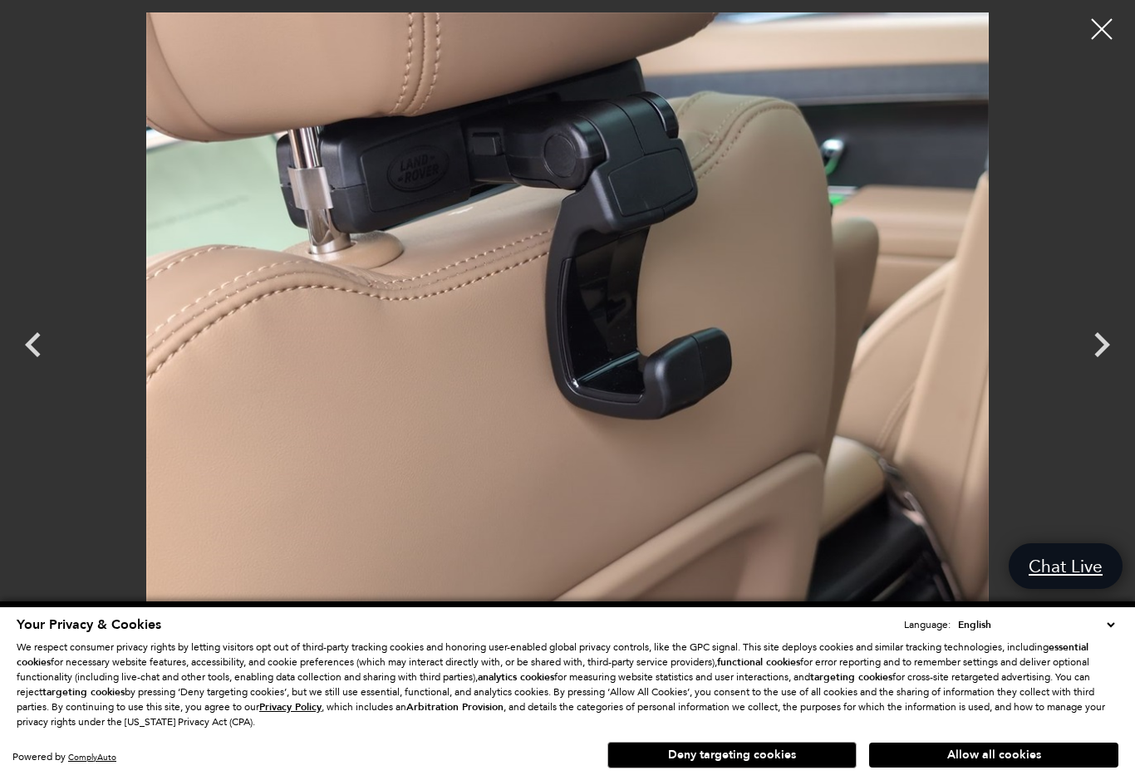
click at [1103, 348] on icon "Next" at bounding box center [1102, 344] width 16 height 25
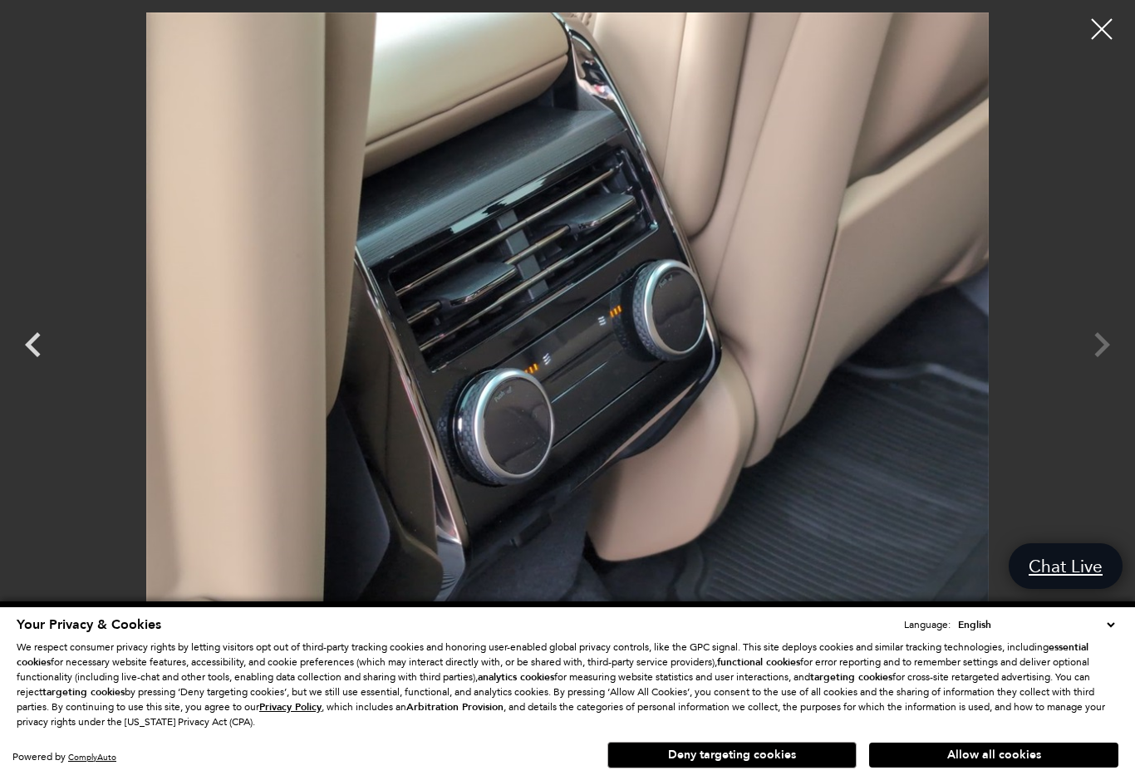
click at [27, 350] on icon "Previous" at bounding box center [33, 345] width 50 height 50
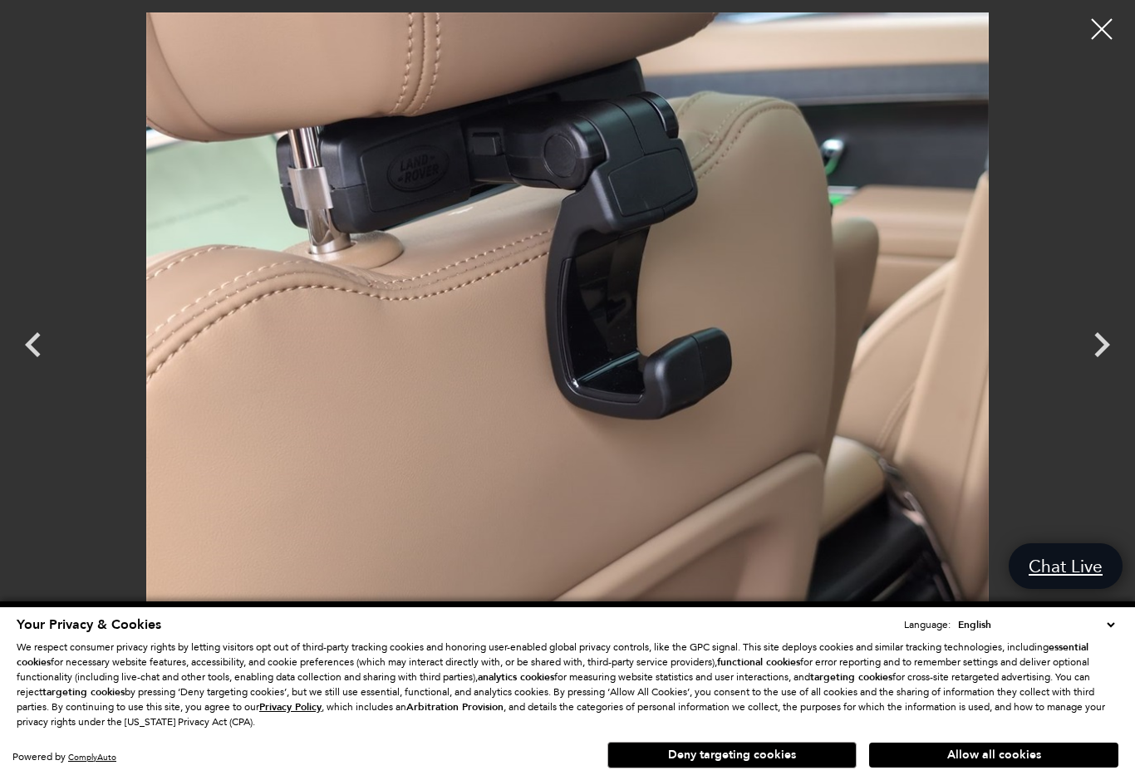
click at [1115, 337] on icon "Next" at bounding box center [1102, 345] width 50 height 50
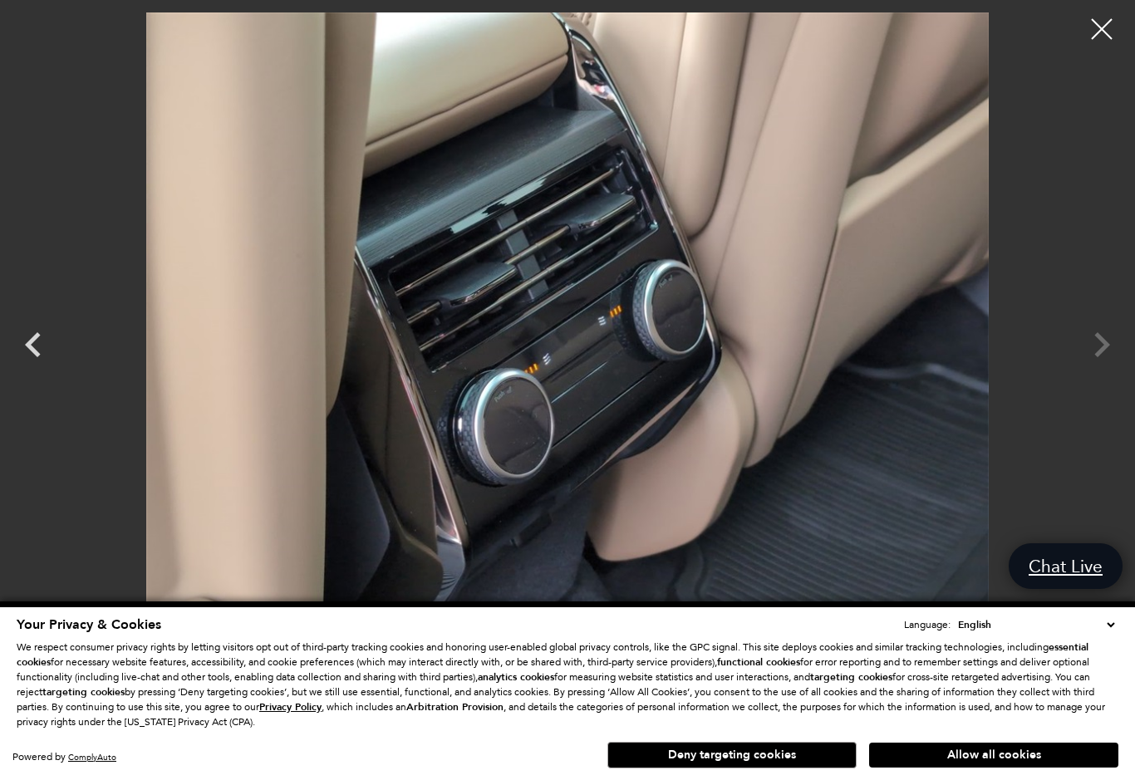
click at [1100, 353] on div at bounding box center [567, 329] width 1135 height 635
click at [1097, 346] on div at bounding box center [567, 329] width 1135 height 635
click at [1117, 51] on div at bounding box center [567, 329] width 1135 height 635
click at [1114, 27] on div at bounding box center [1102, 29] width 42 height 42
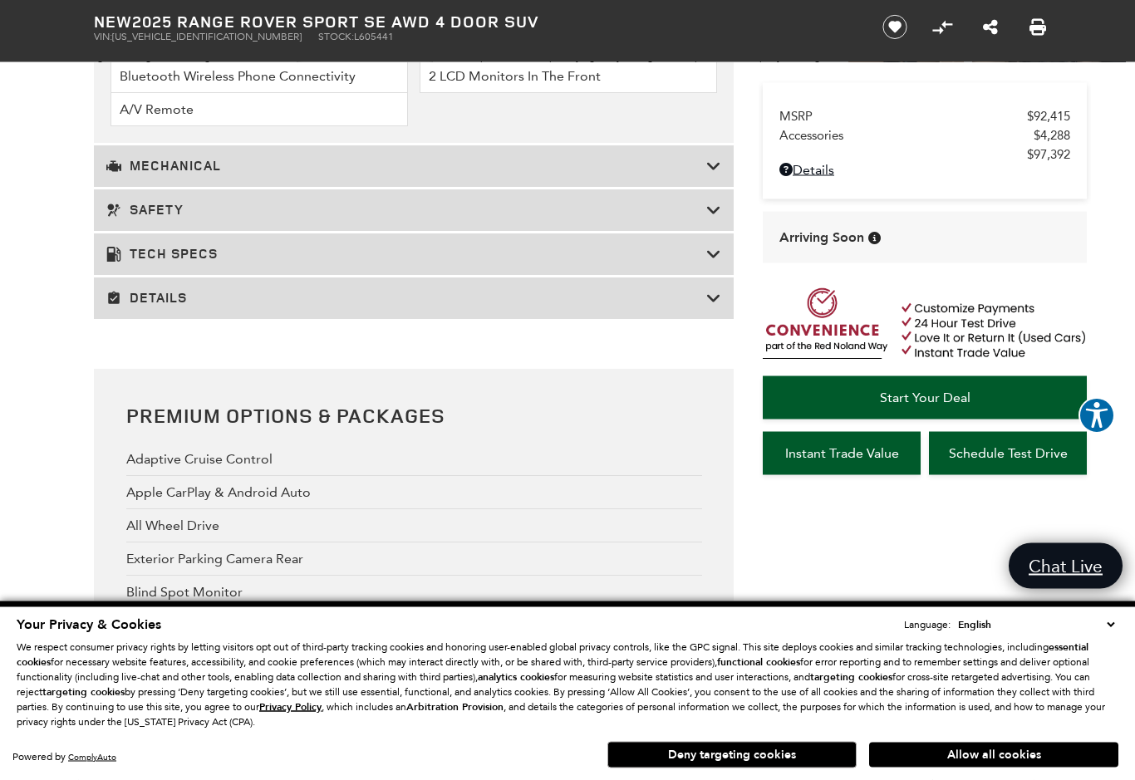
scroll to position [2659, 0]
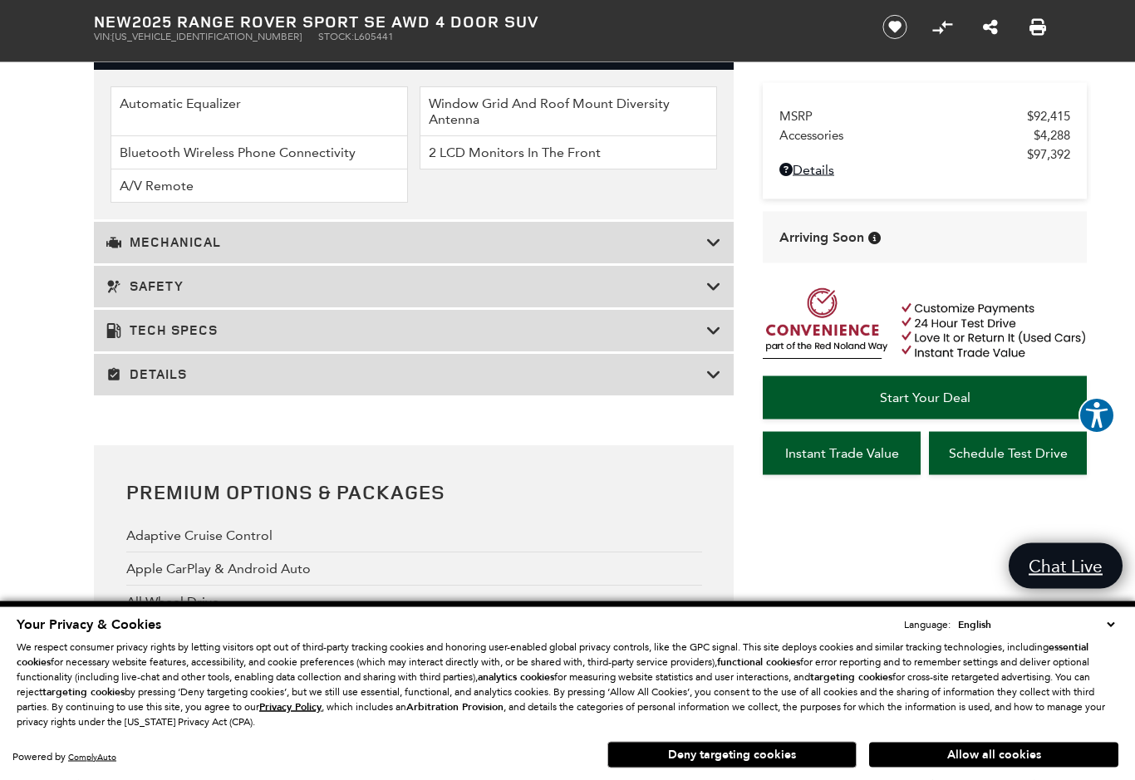
click at [114, 251] on icon at bounding box center [113, 243] width 15 height 15
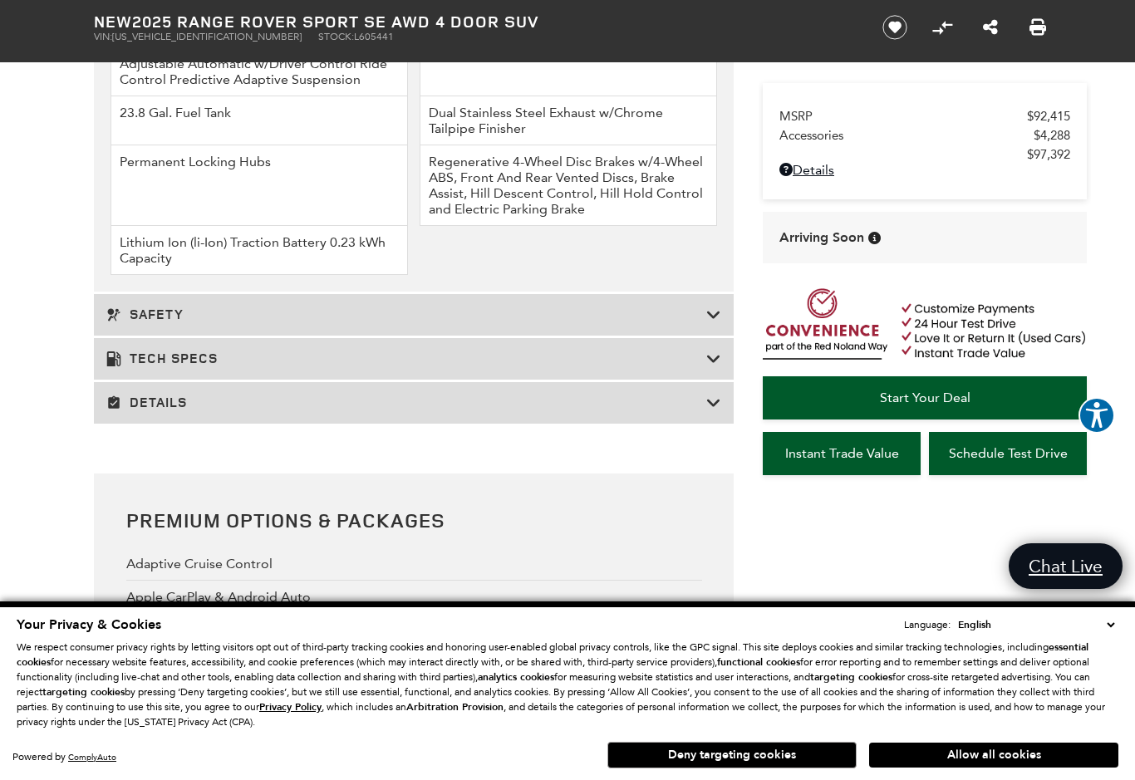
scroll to position [2977, 0]
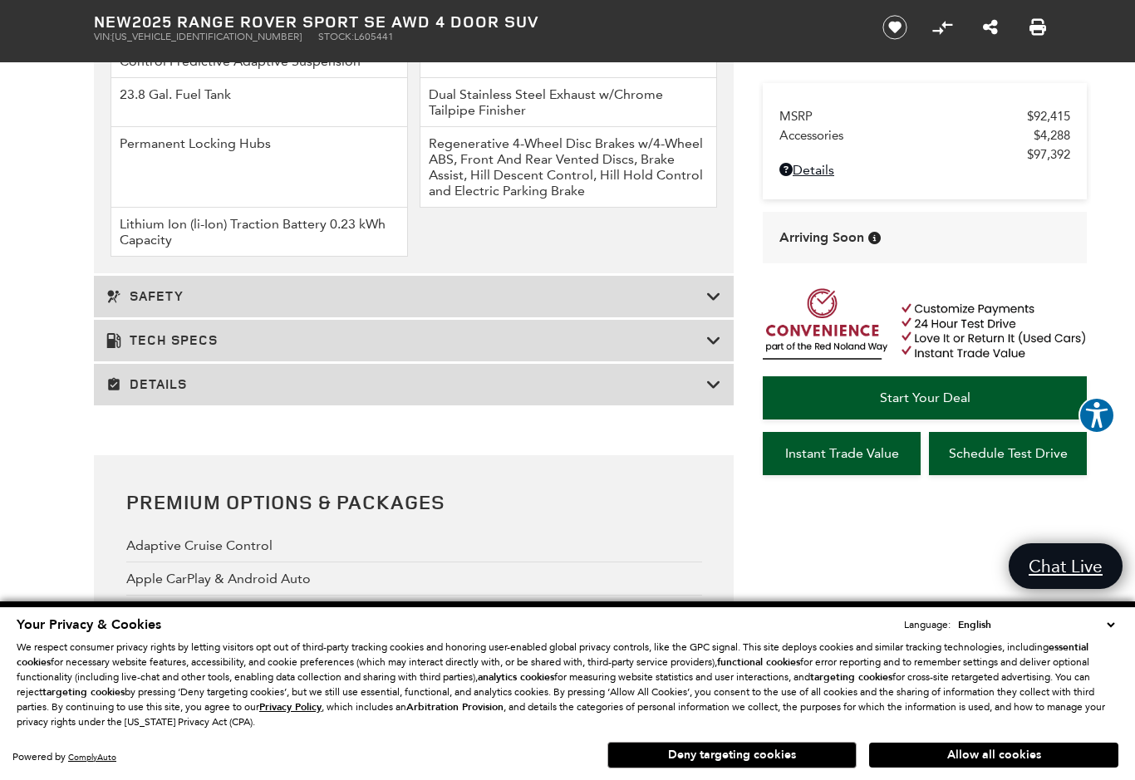
click at [118, 304] on icon at bounding box center [113, 296] width 15 height 15
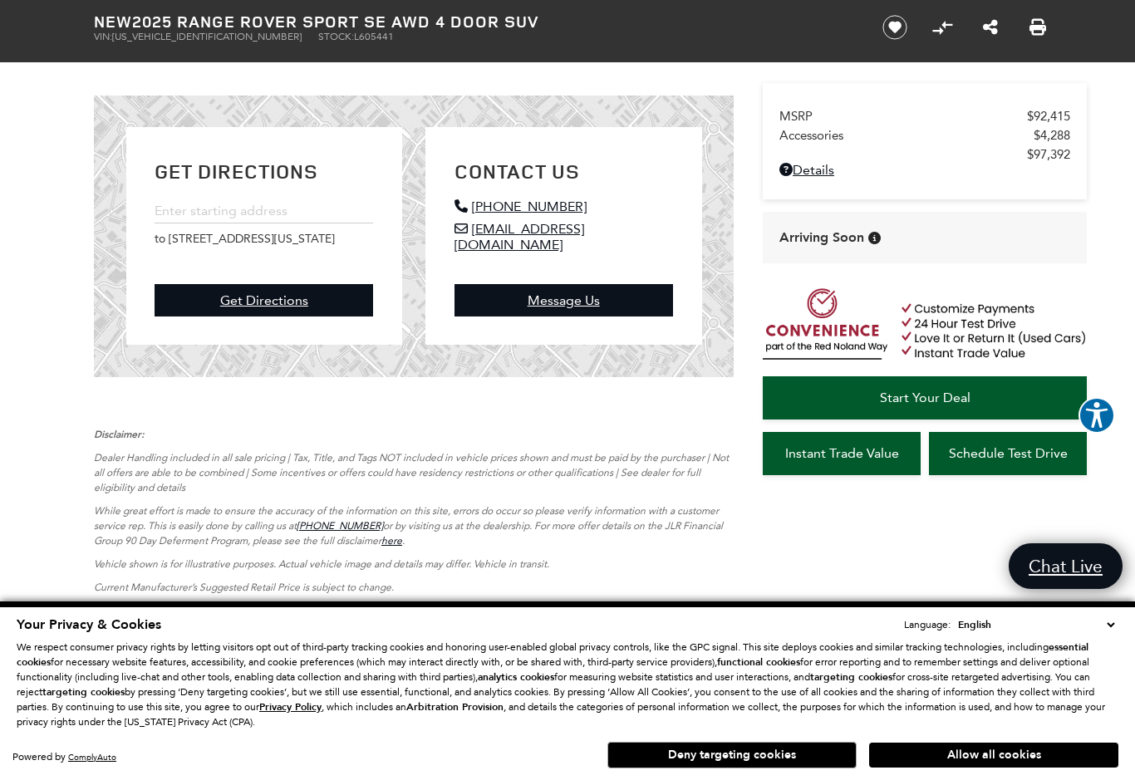
scroll to position [4161, 0]
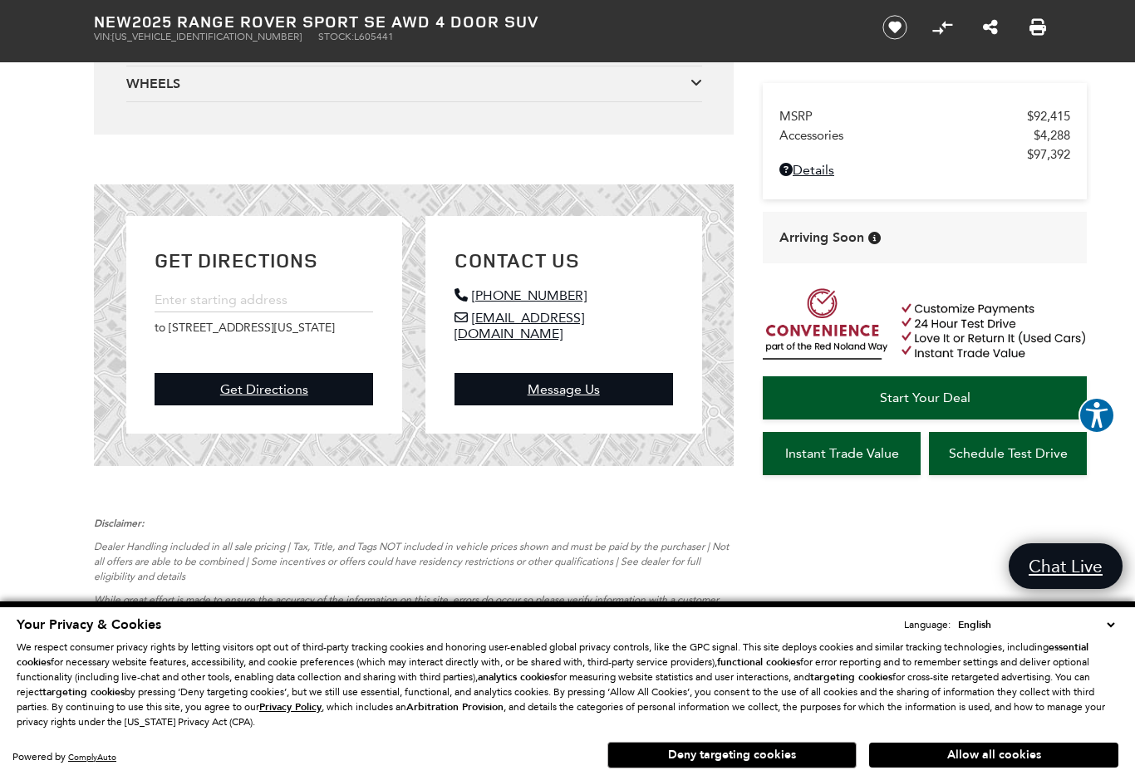
click at [144, 93] on div "WHEELS" at bounding box center [408, 84] width 564 height 18
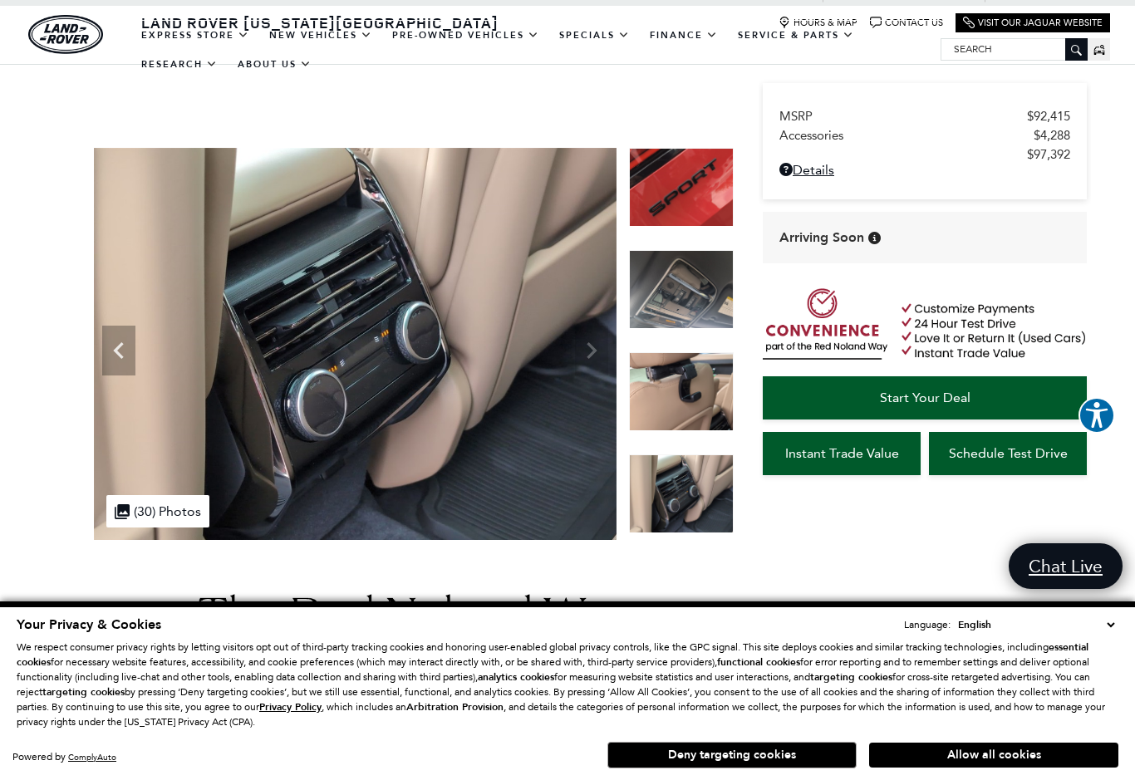
scroll to position [0, 0]
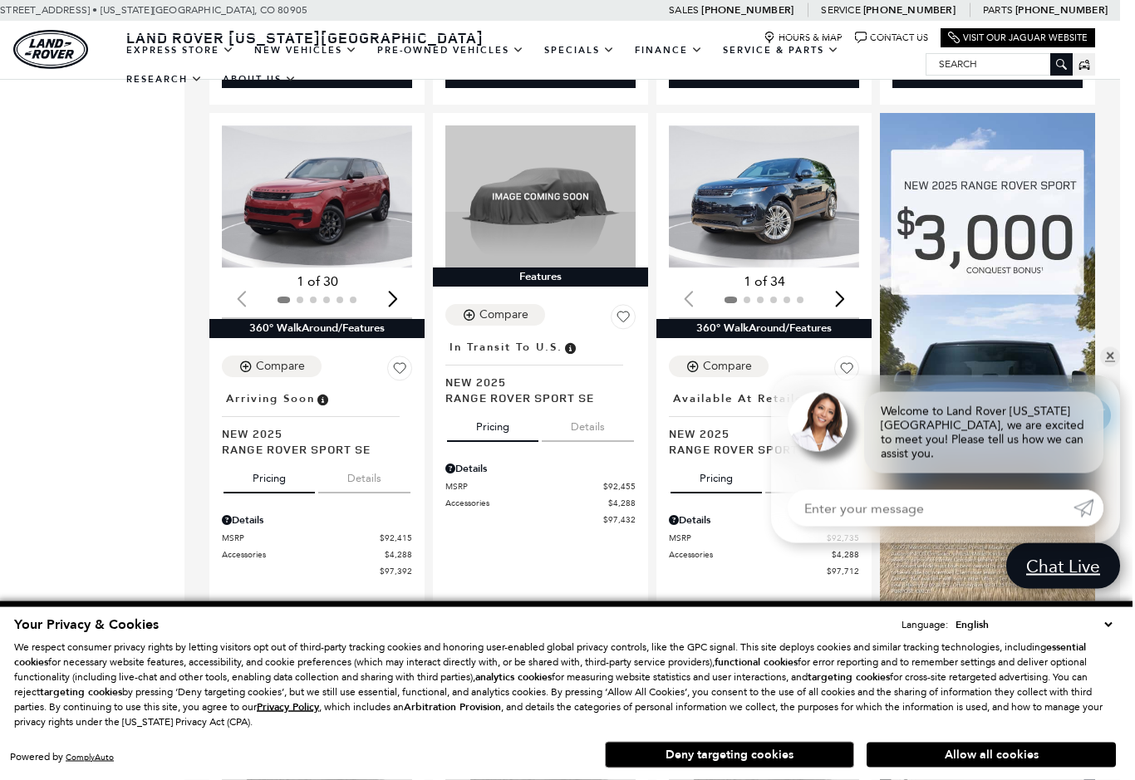
scroll to position [902, 12]
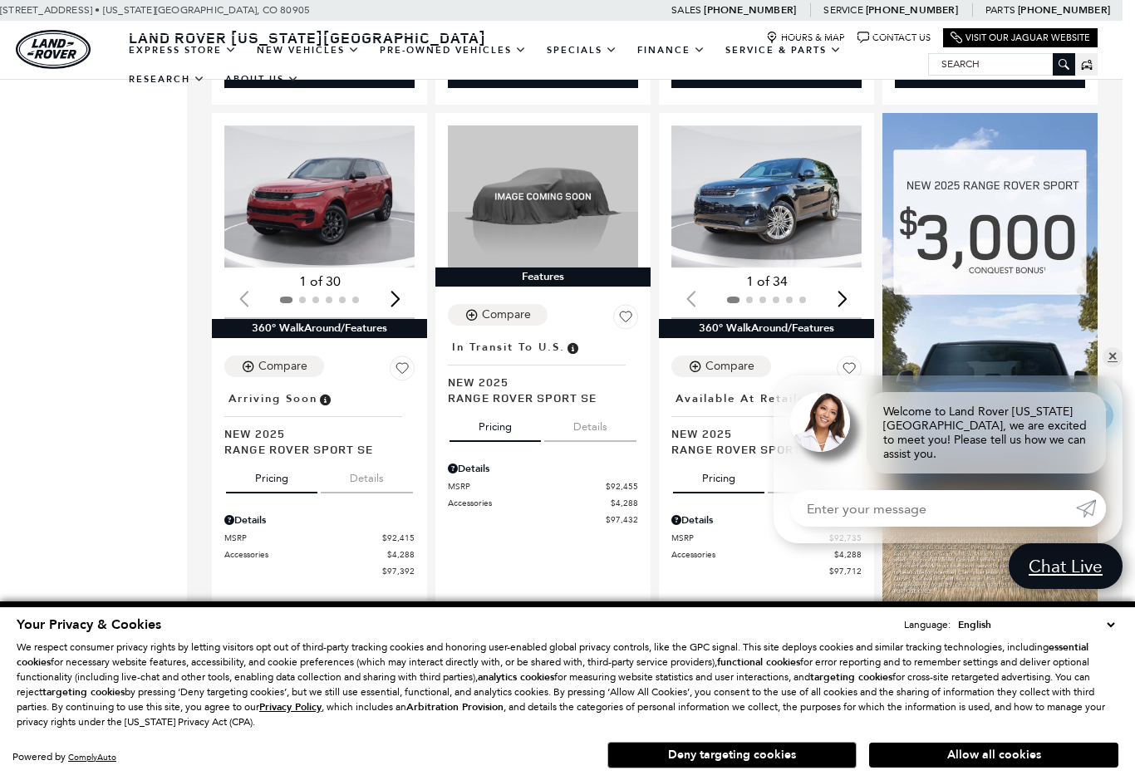
click at [779, 175] on img "1 / 2" at bounding box center [766, 196] width 190 height 143
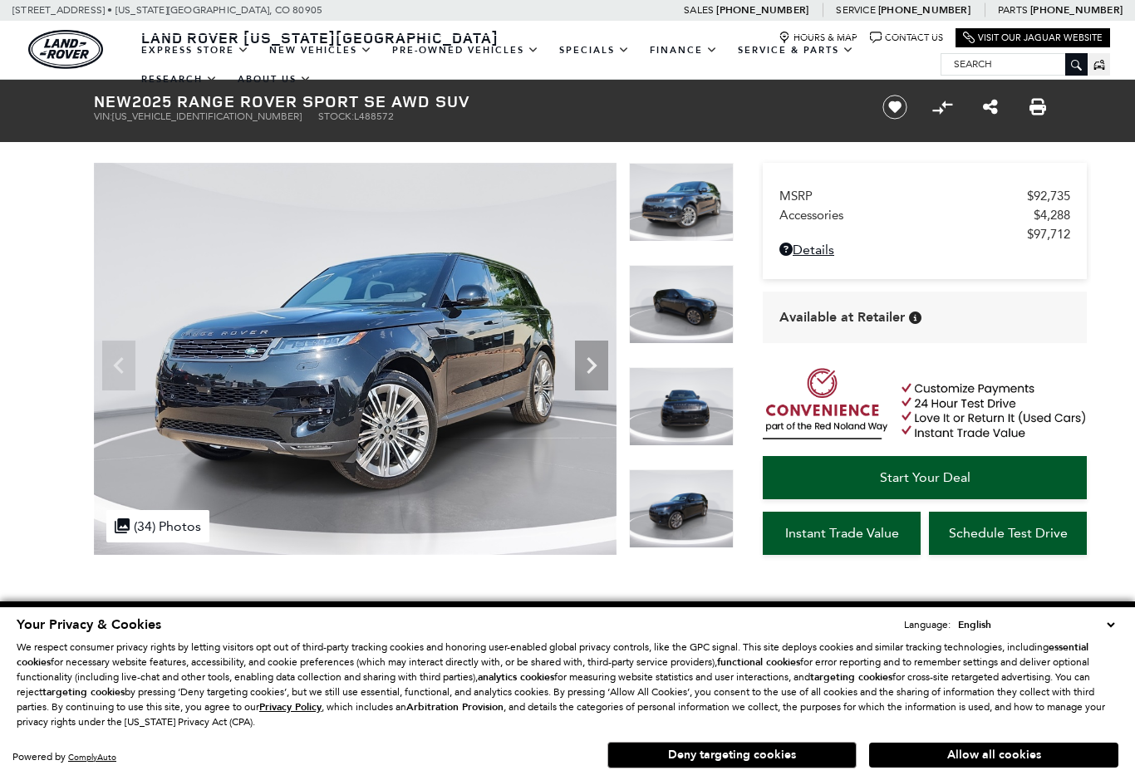
click at [604, 371] on icon "Next" at bounding box center [591, 365] width 33 height 33
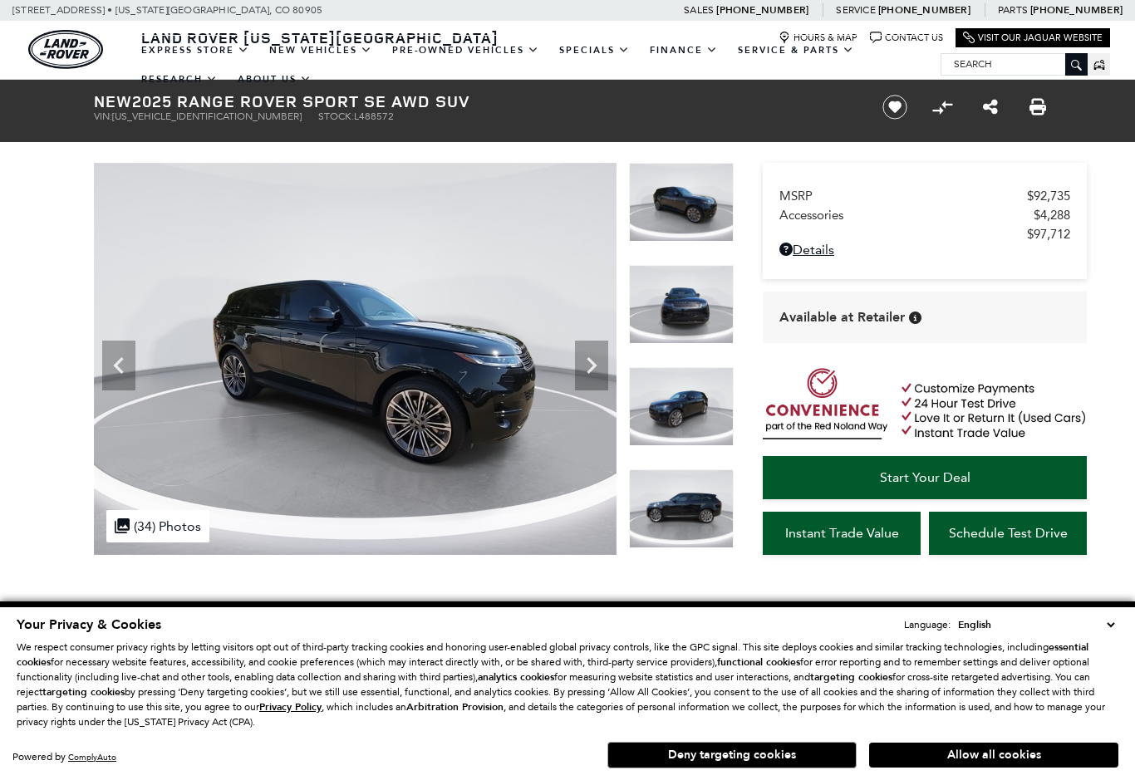
click at [602, 371] on icon "Next" at bounding box center [591, 365] width 33 height 33
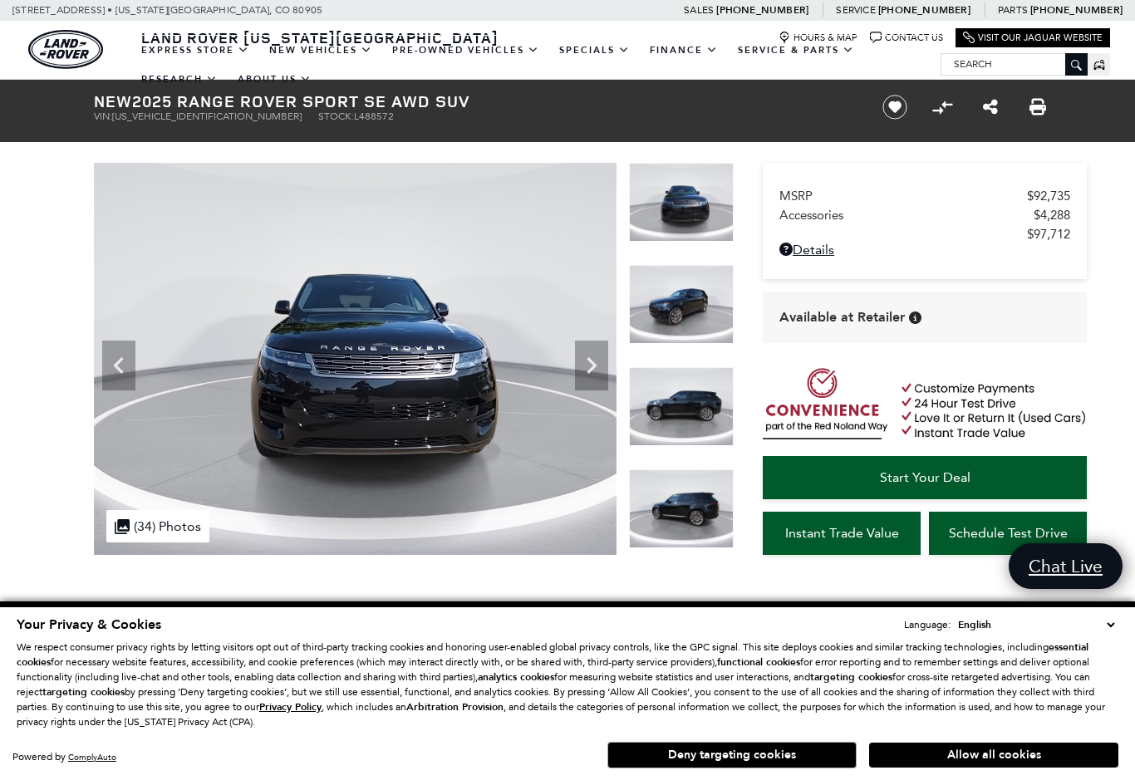
click at [596, 374] on icon "Next" at bounding box center [591, 365] width 33 height 33
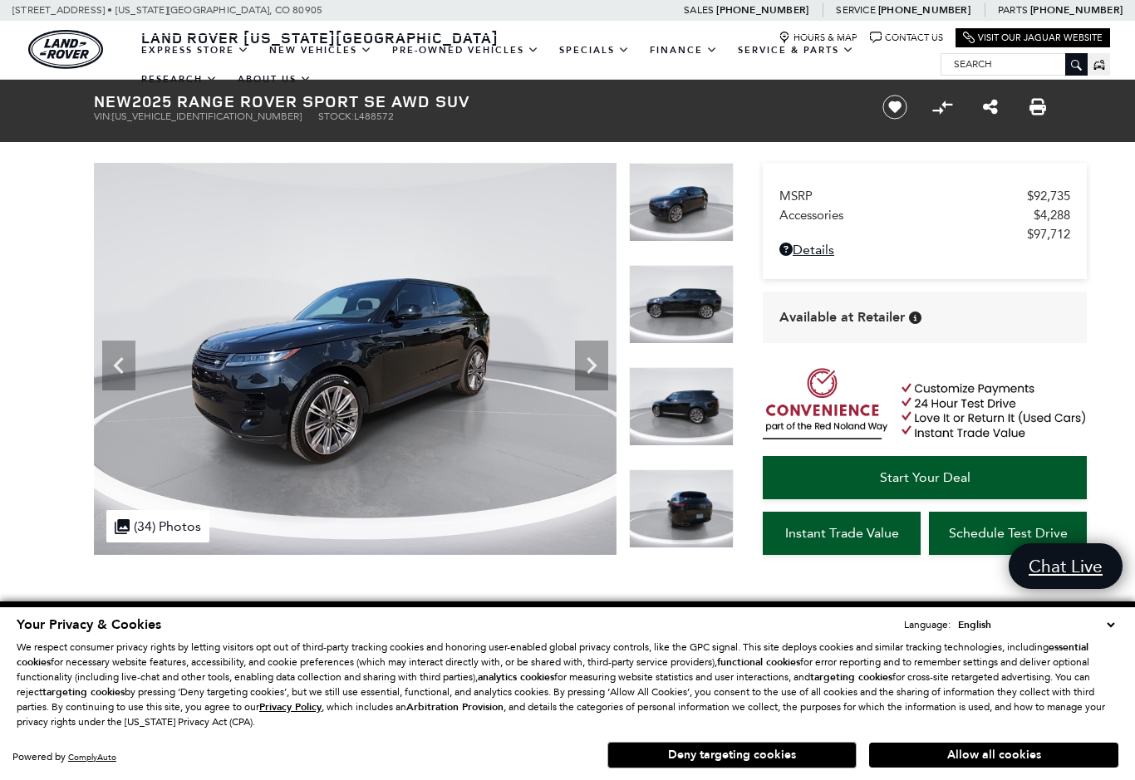
click at [600, 371] on icon "Next" at bounding box center [591, 365] width 33 height 33
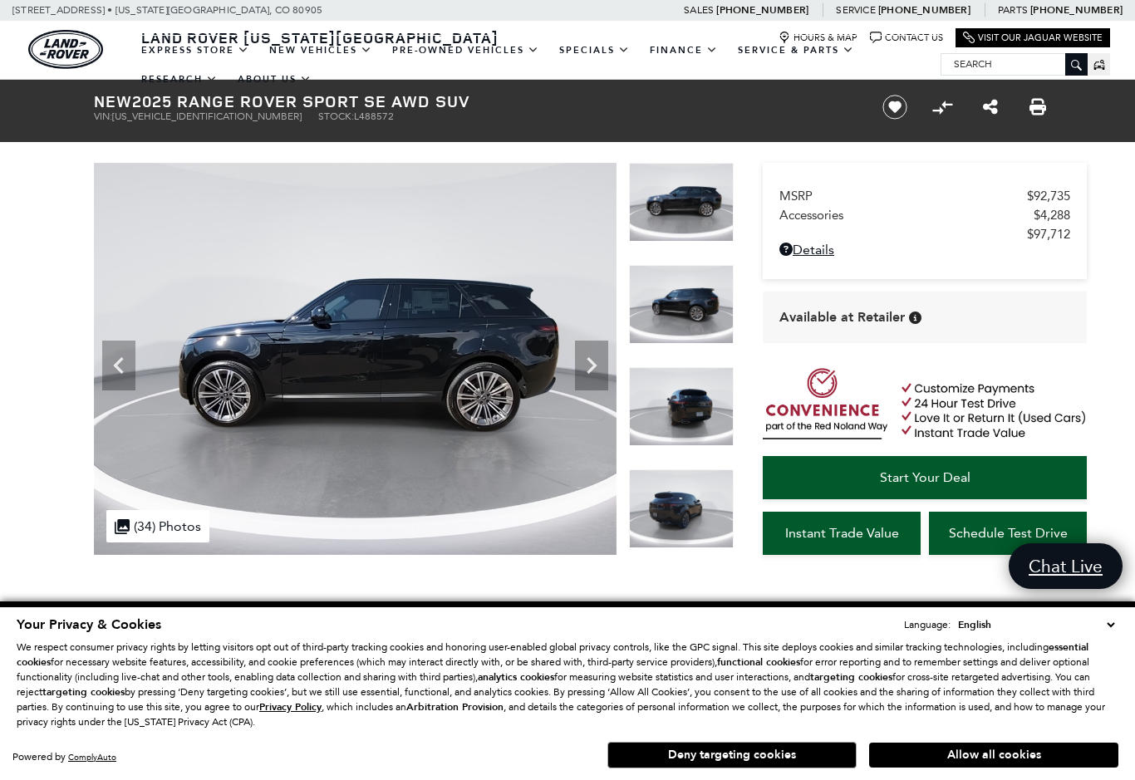
click at [594, 378] on icon "Next" at bounding box center [591, 365] width 33 height 33
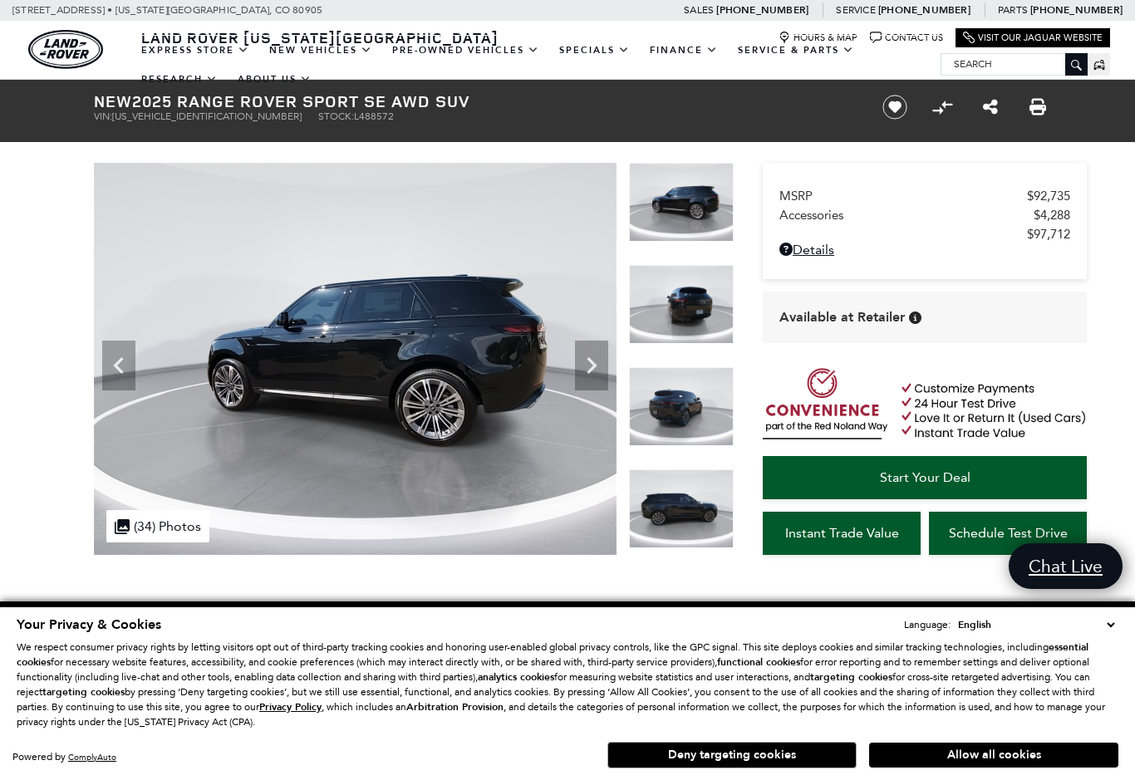
click at [600, 371] on icon "Next" at bounding box center [591, 365] width 33 height 33
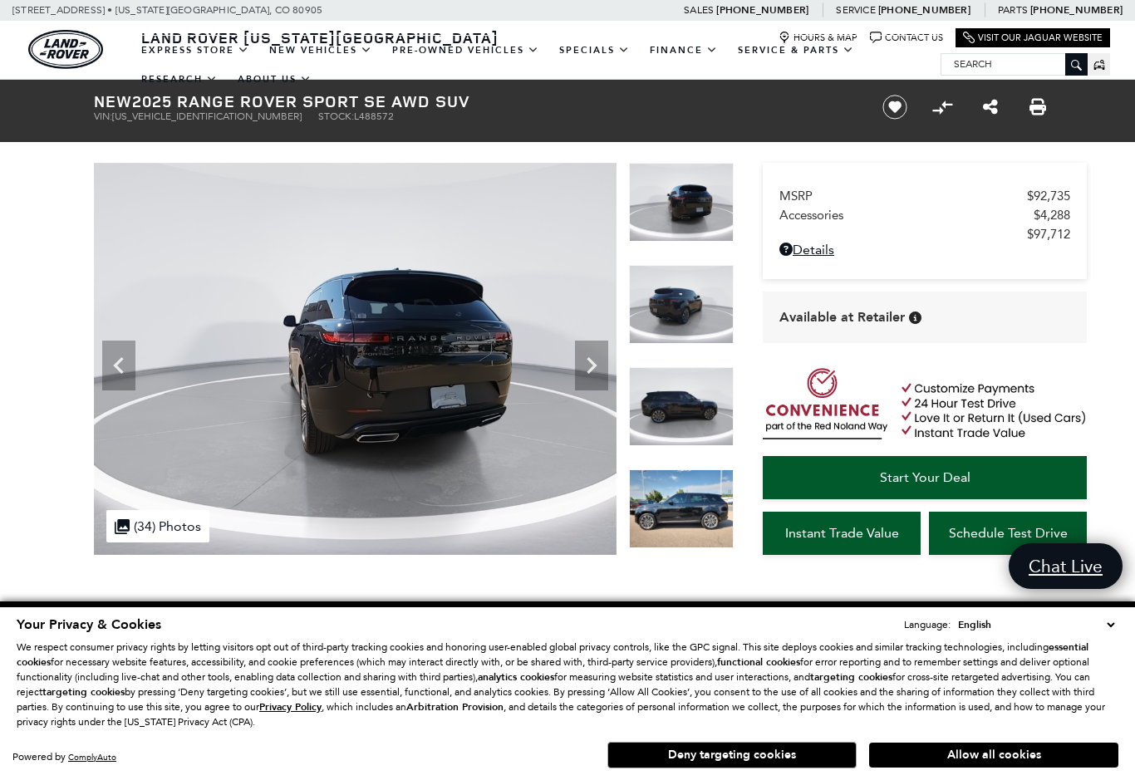
click at [597, 371] on icon "Next" at bounding box center [591, 365] width 33 height 33
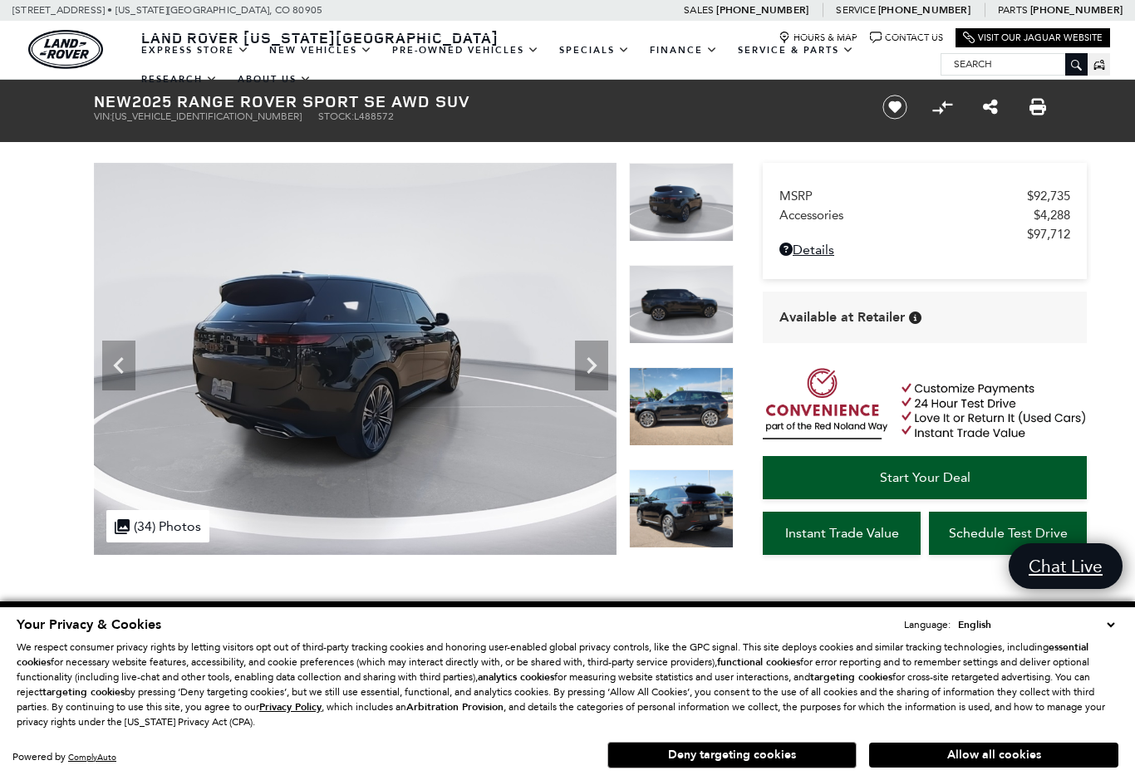
click at [595, 371] on icon "Next" at bounding box center [591, 365] width 33 height 33
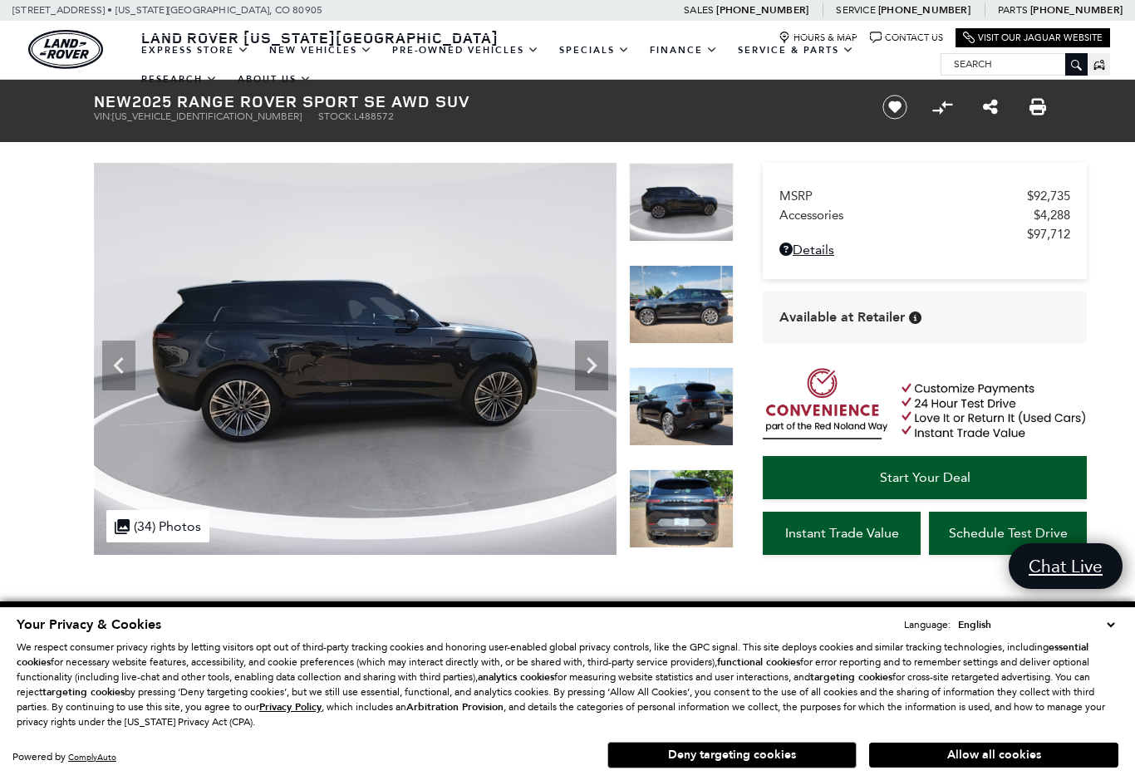
click at [601, 368] on icon "Next" at bounding box center [591, 365] width 33 height 33
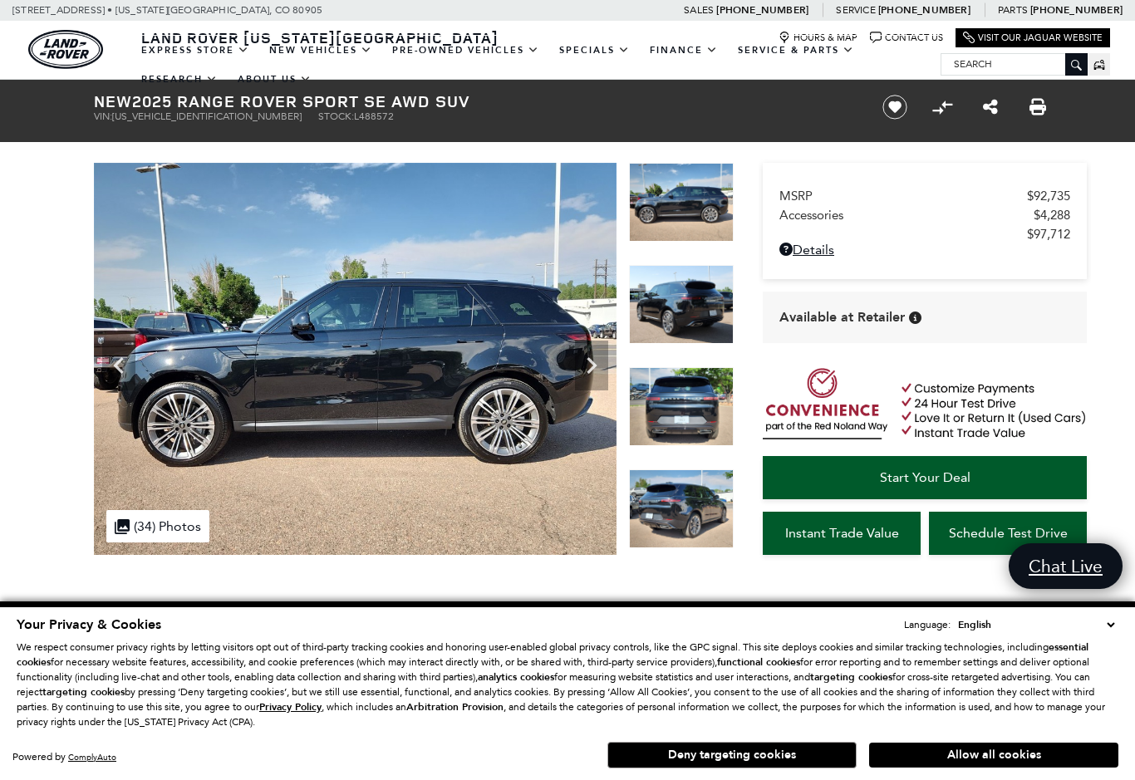
click at [598, 372] on icon "Next" at bounding box center [591, 365] width 33 height 33
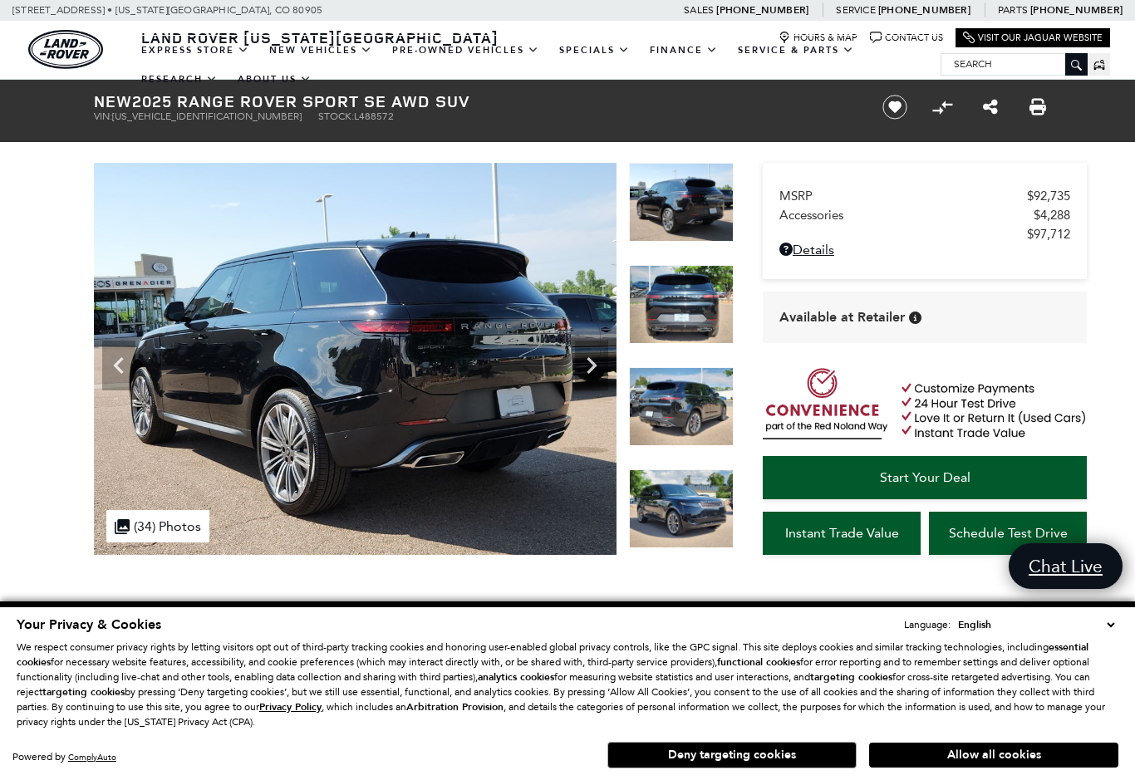
click at [598, 372] on icon "Next" at bounding box center [591, 365] width 33 height 33
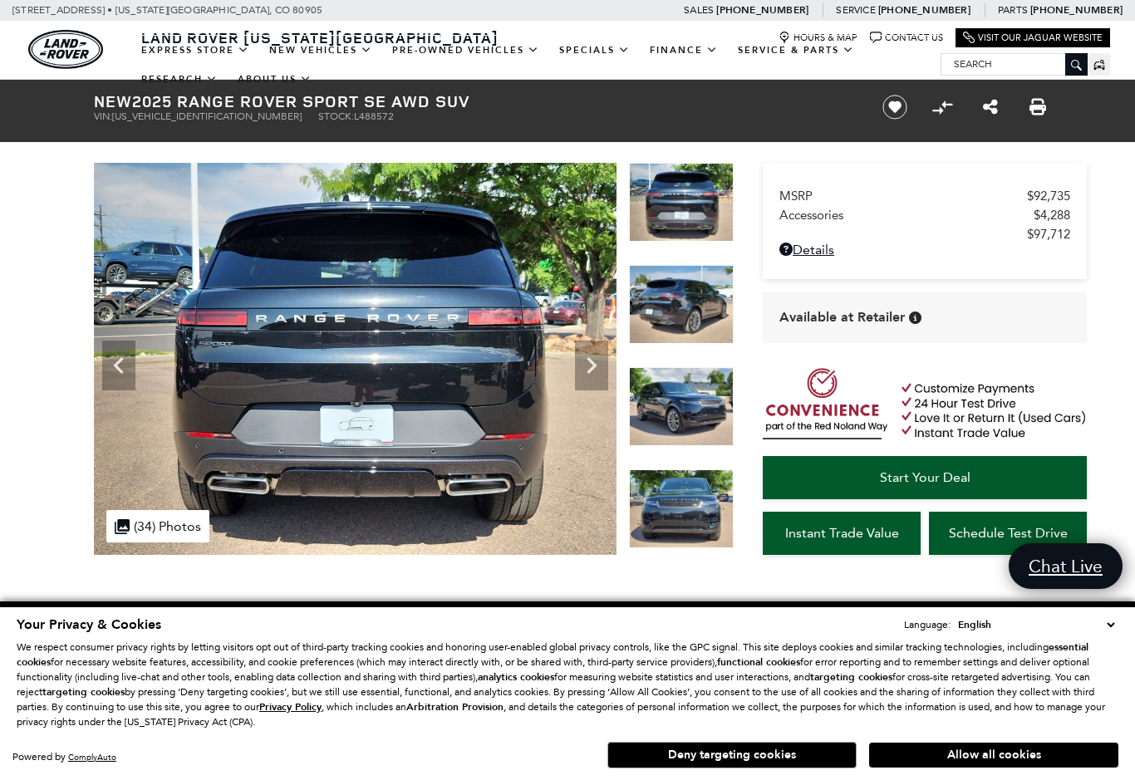
click at [599, 375] on icon "Next" at bounding box center [591, 365] width 33 height 33
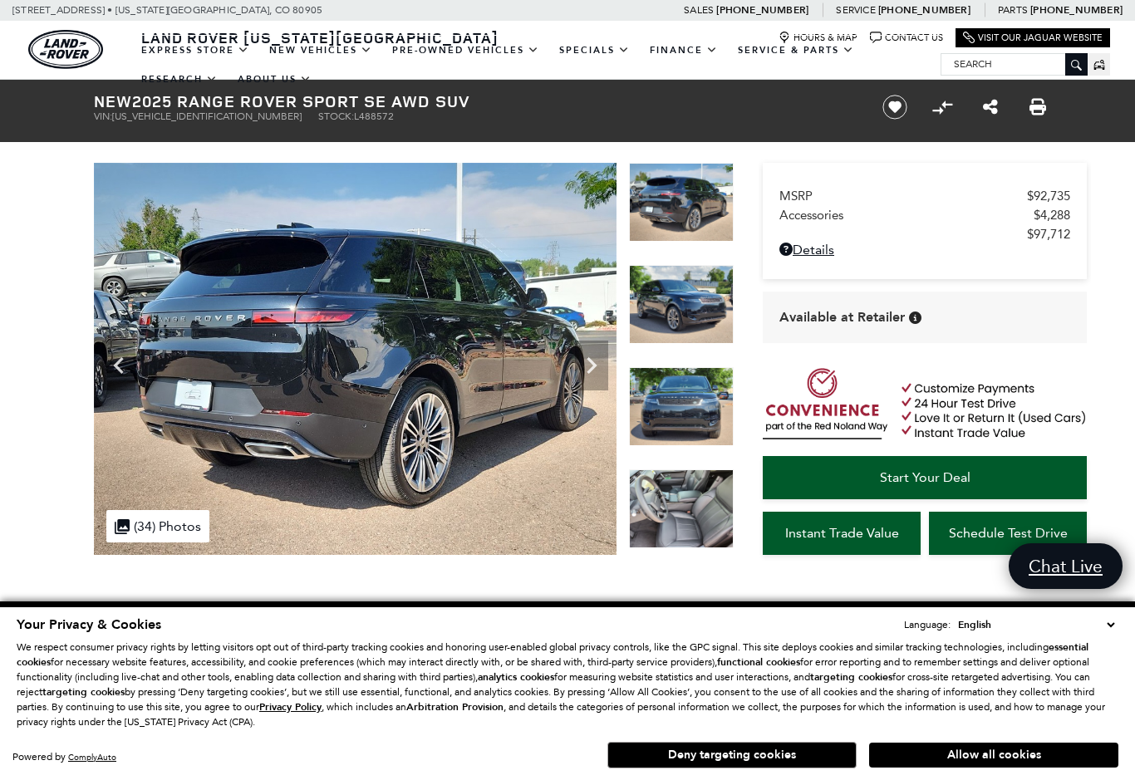
click at [598, 372] on icon "Next" at bounding box center [591, 365] width 33 height 33
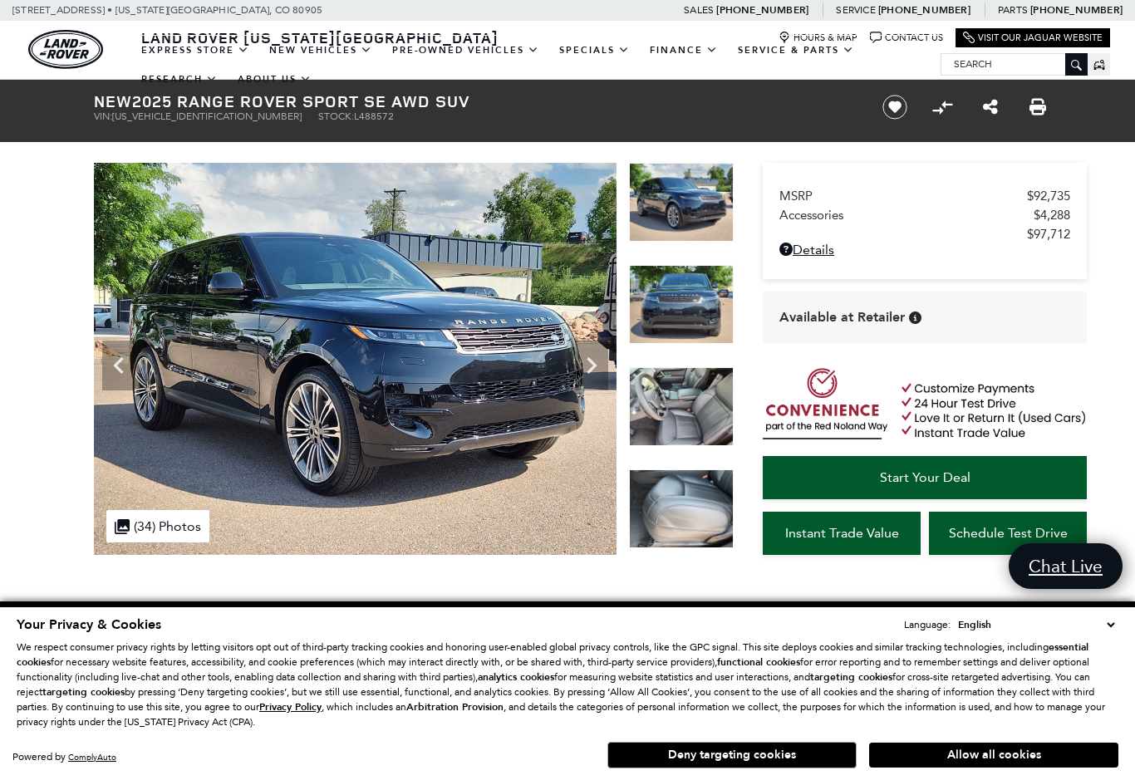
click at [597, 369] on icon "Next" at bounding box center [591, 365] width 33 height 33
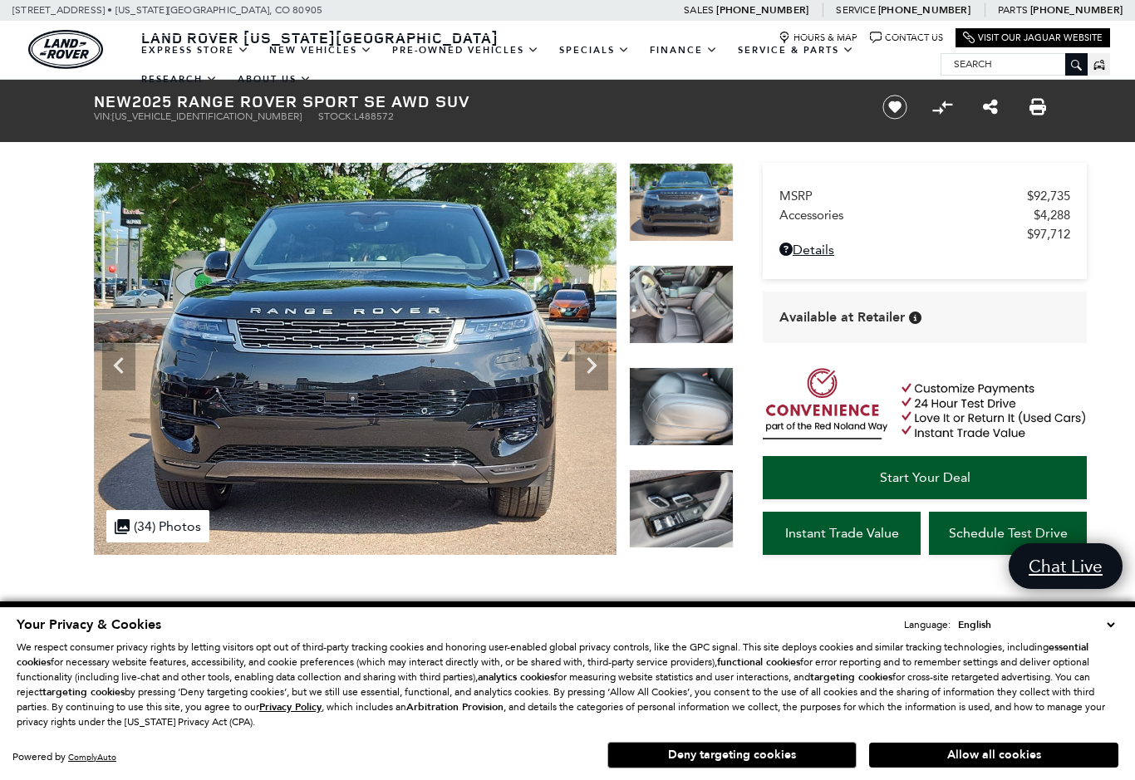
click at [598, 370] on icon "Next" at bounding box center [591, 365] width 33 height 33
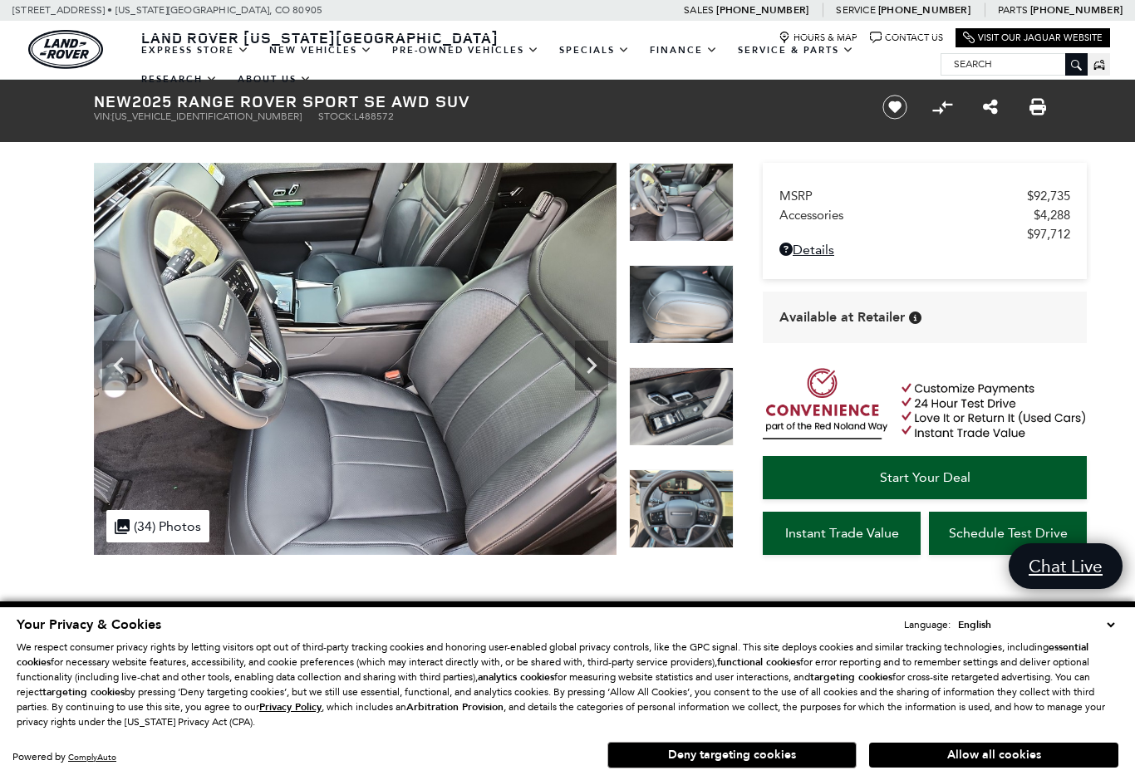
click at [592, 371] on icon "Next" at bounding box center [591, 365] width 33 height 33
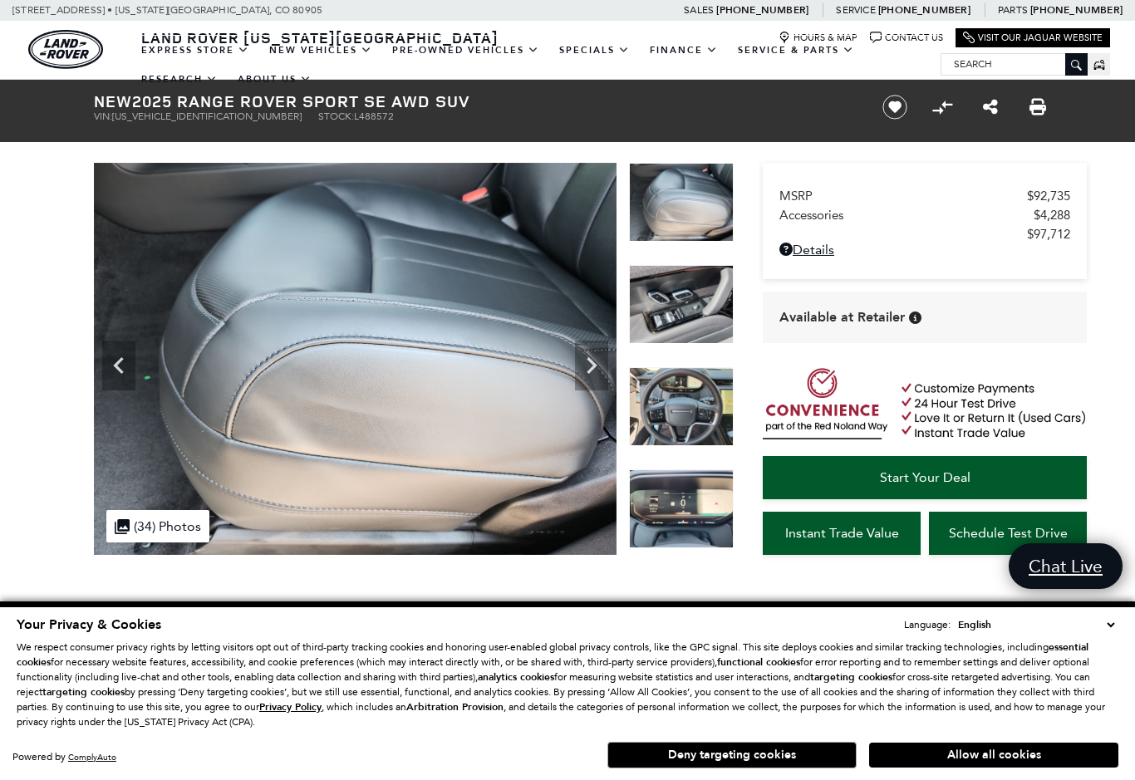
click at [606, 380] on icon "Next" at bounding box center [591, 365] width 33 height 33
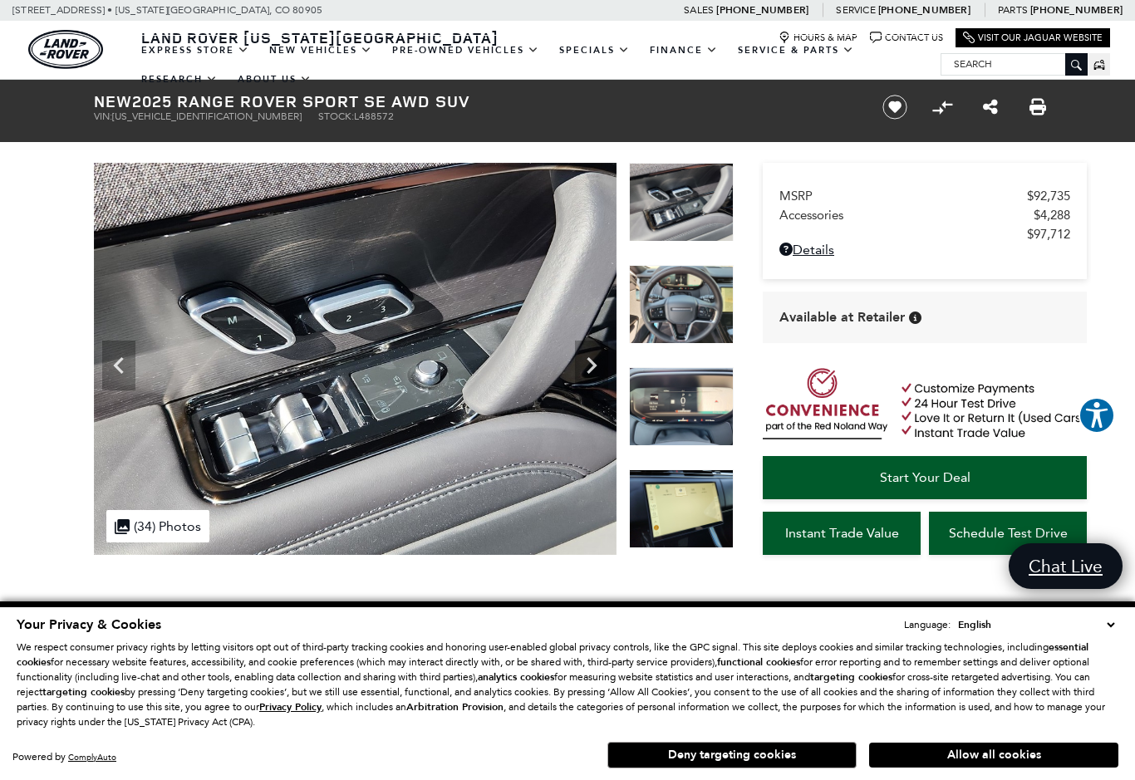
click at [599, 380] on icon "Next" at bounding box center [591, 365] width 33 height 33
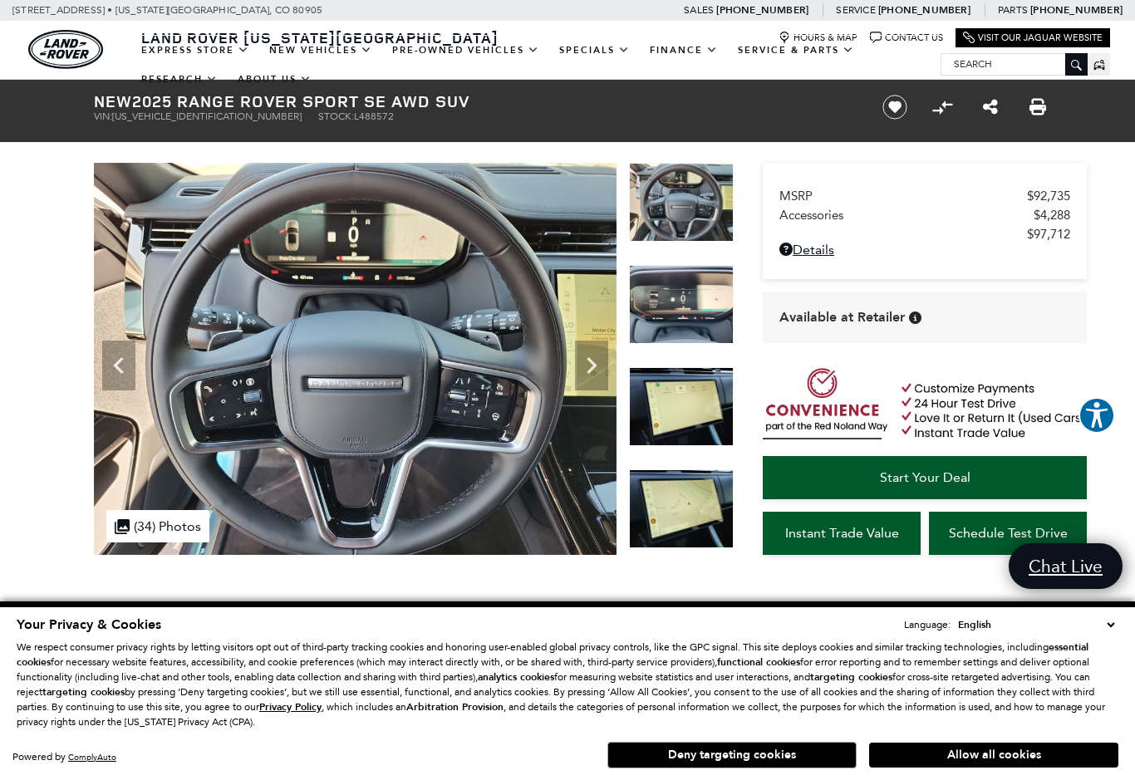
click at [596, 380] on icon "Next" at bounding box center [591, 365] width 33 height 33
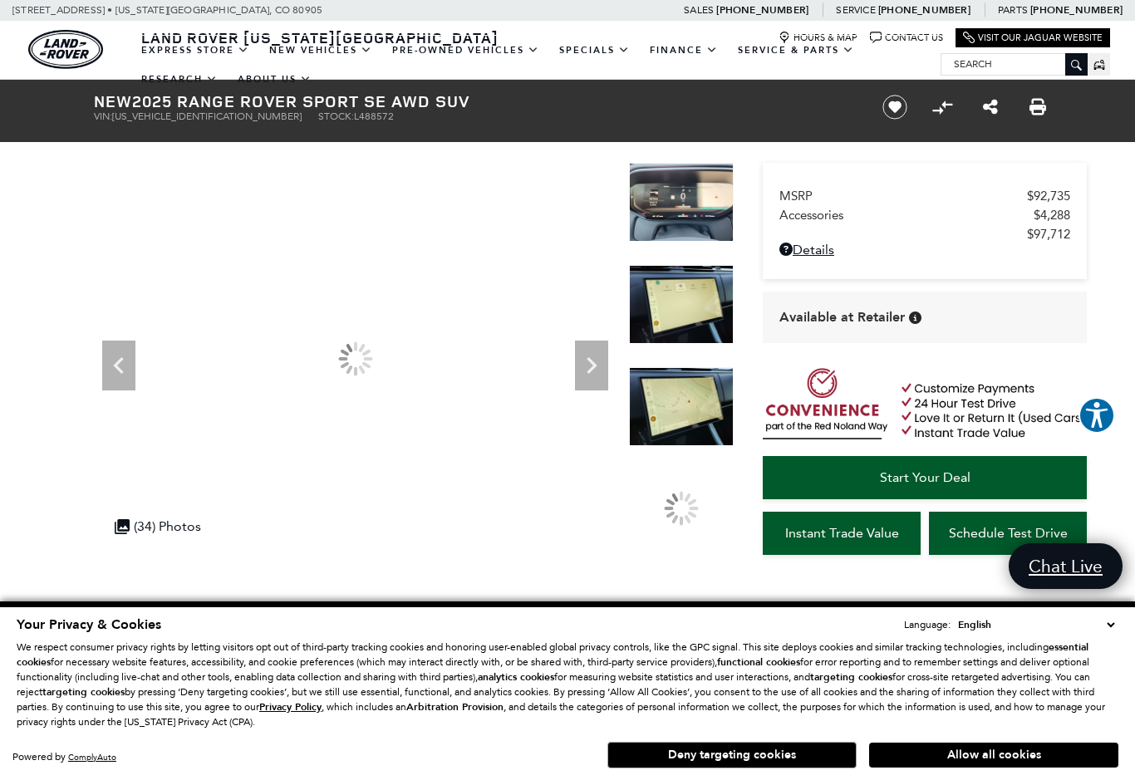
click at [596, 380] on icon "Next" at bounding box center [591, 365] width 33 height 33
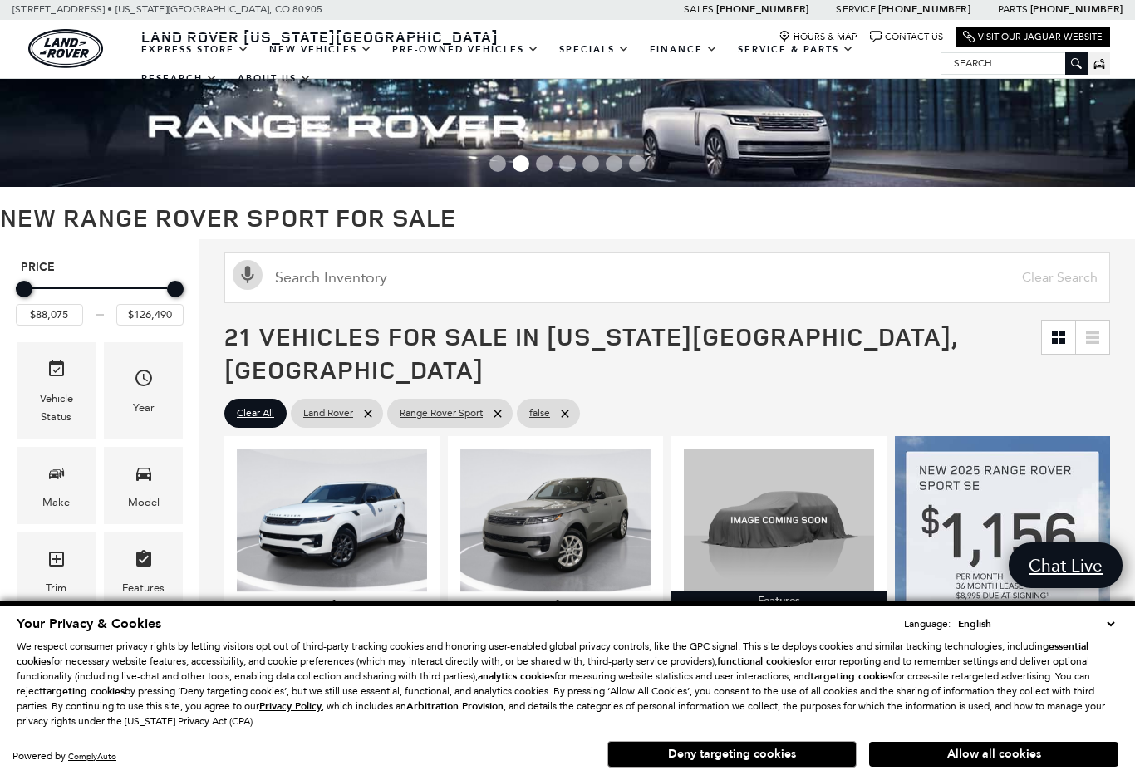
scroll to position [14, 0]
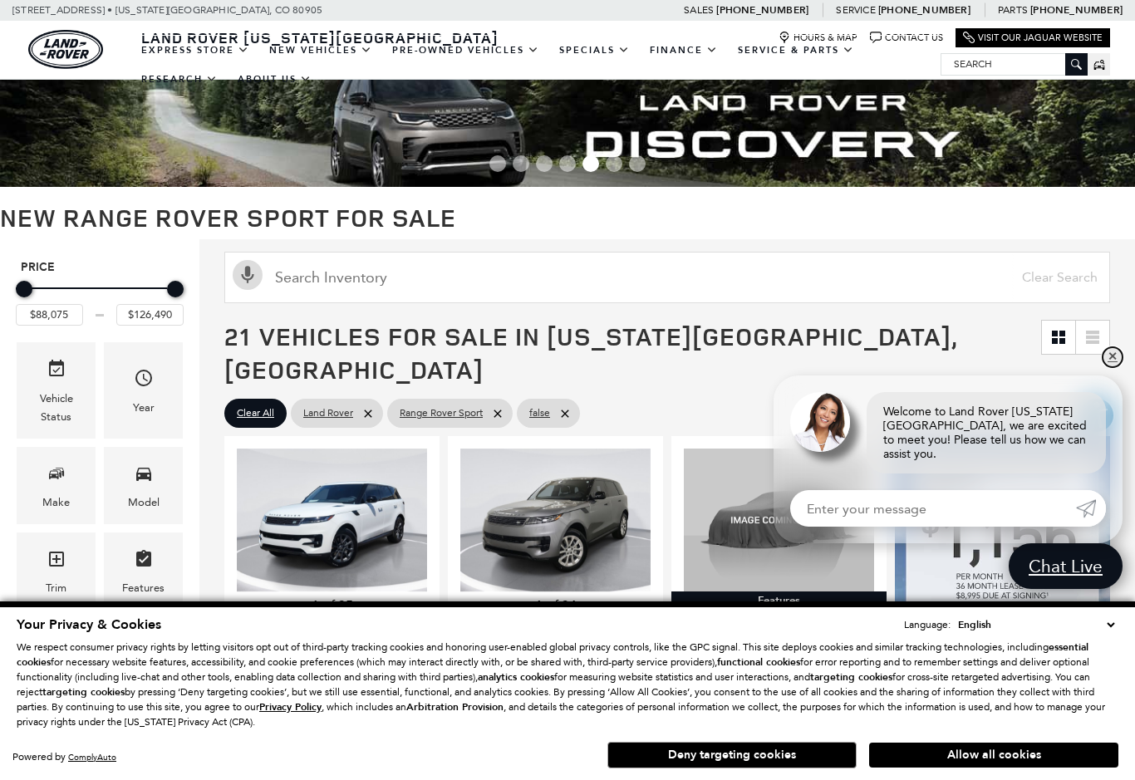
click at [1117, 363] on link "✕" at bounding box center [1112, 357] width 20 height 20
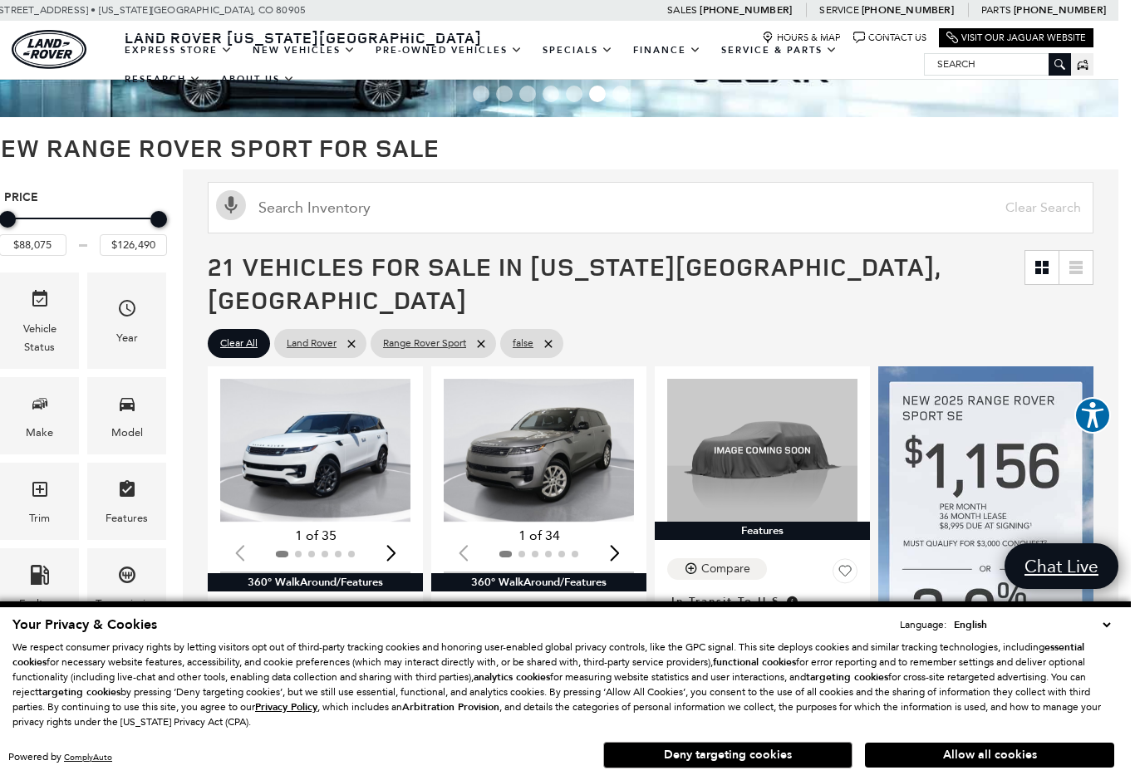
scroll to position [174, 0]
